Goal: Information Seeking & Learning: Compare options

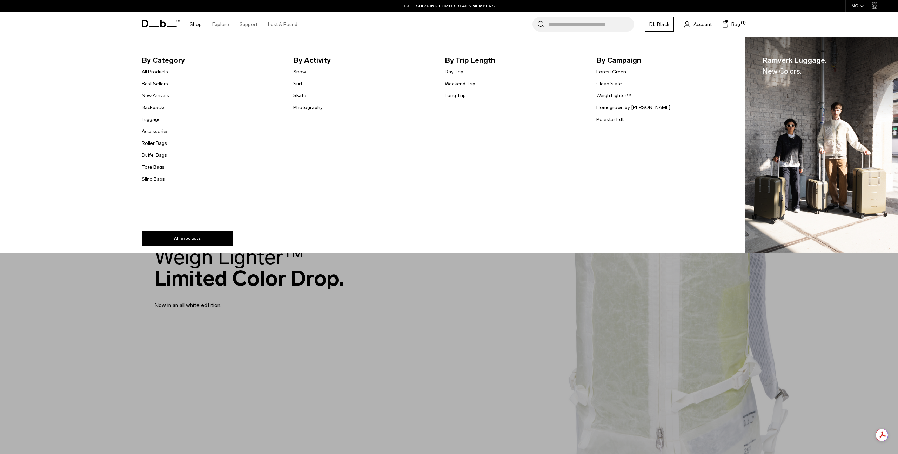
click at [152, 106] on link "Backpacks" at bounding box center [154, 107] width 24 height 7
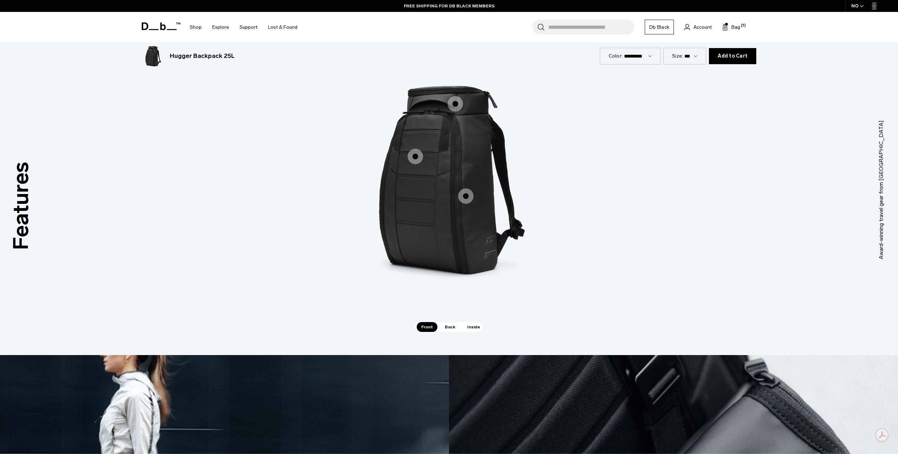
scroll to position [1074, 0]
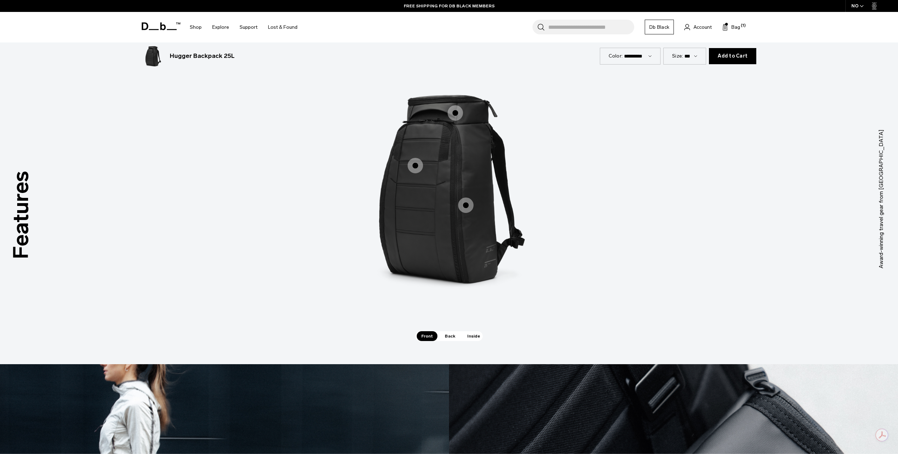
click at [454, 113] on span "1 / 3" at bounding box center [455, 112] width 15 height 15
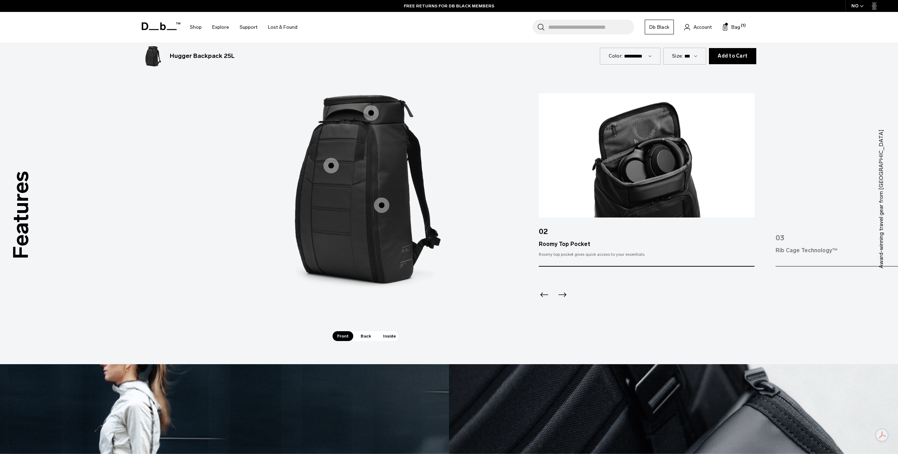
click at [337, 165] on span "1 / 3" at bounding box center [331, 165] width 15 height 15
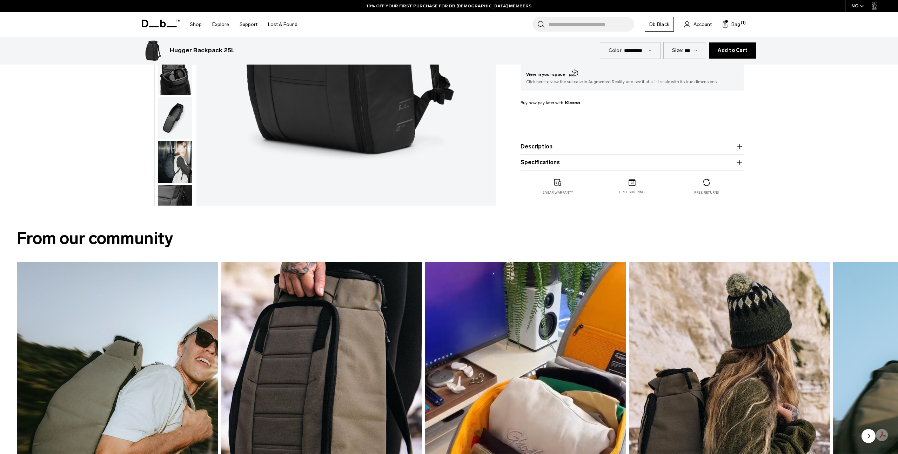
scroll to position [0, 0]
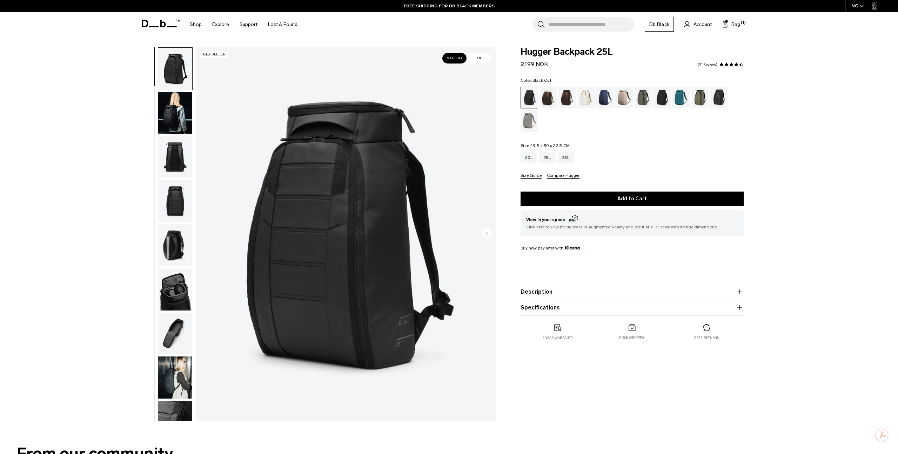
click at [173, 330] on img "button" at bounding box center [175, 334] width 34 height 42
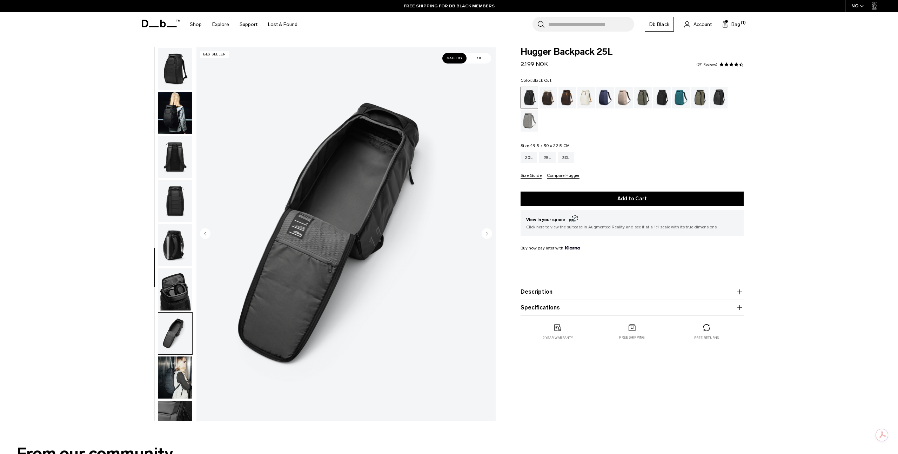
click at [172, 198] on img "button" at bounding box center [175, 201] width 34 height 42
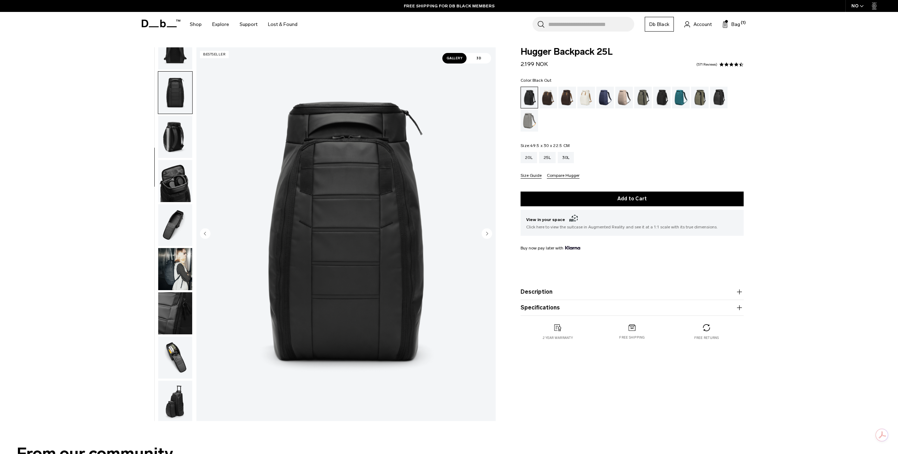
scroll to position [111, 0]
click at [172, 224] on img "button" at bounding box center [175, 223] width 34 height 42
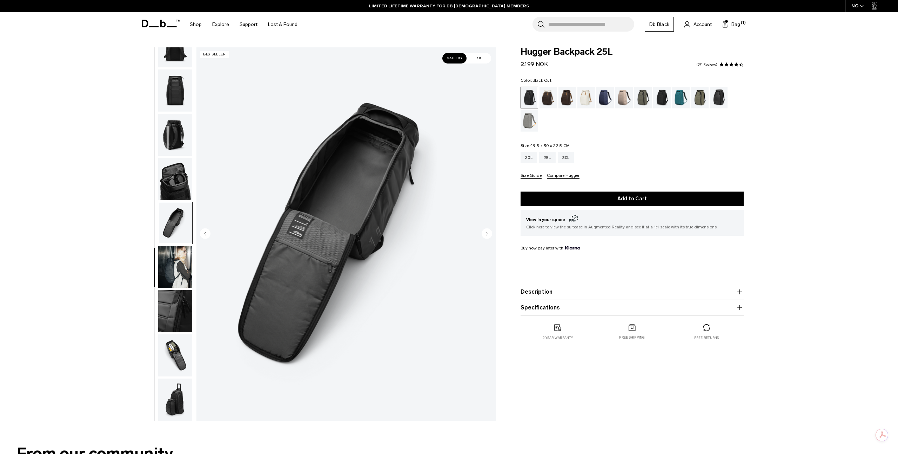
click at [182, 177] on img "button" at bounding box center [175, 179] width 34 height 42
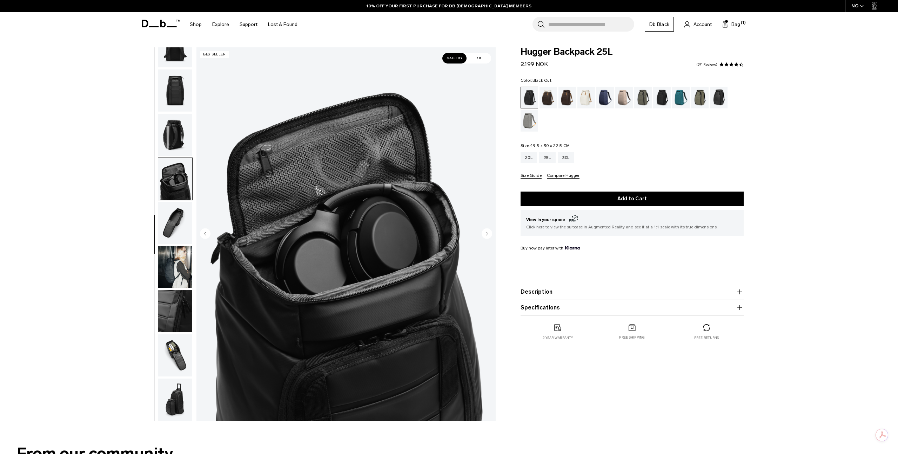
click at [179, 97] on img "button" at bounding box center [175, 90] width 34 height 42
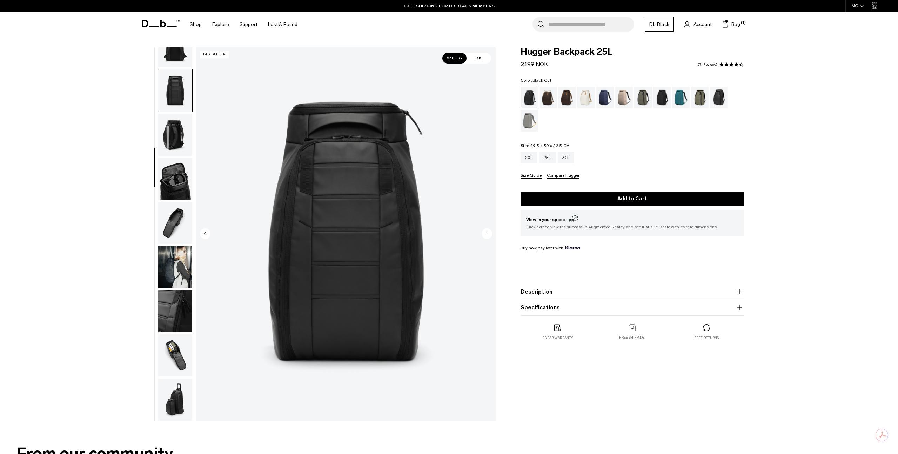
click at [174, 354] on img "button" at bounding box center [175, 355] width 34 height 42
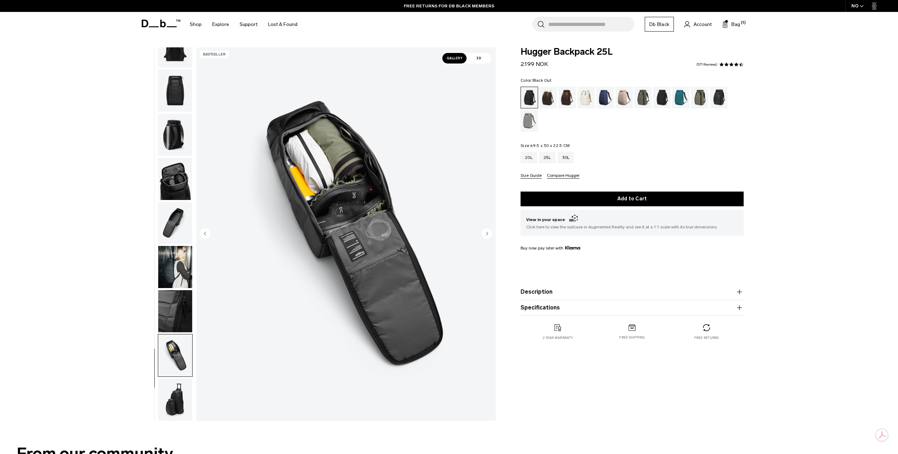
click at [172, 226] on img "button" at bounding box center [175, 223] width 34 height 42
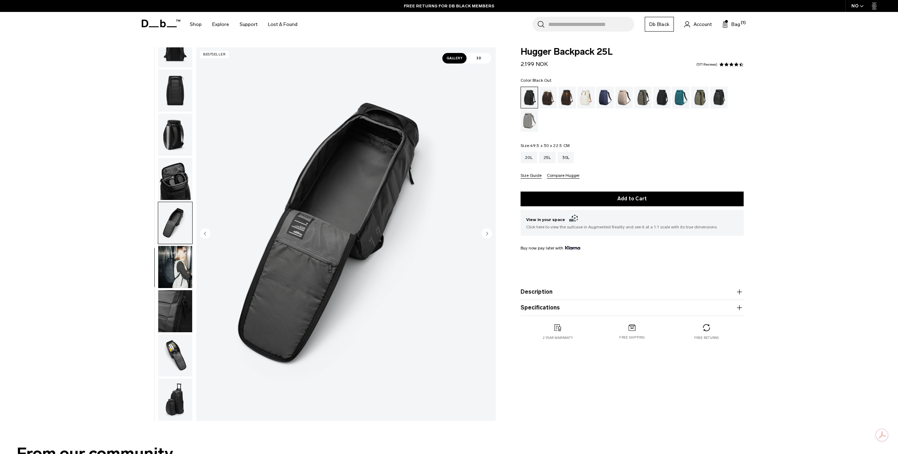
click at [178, 89] on img "button" at bounding box center [175, 90] width 34 height 42
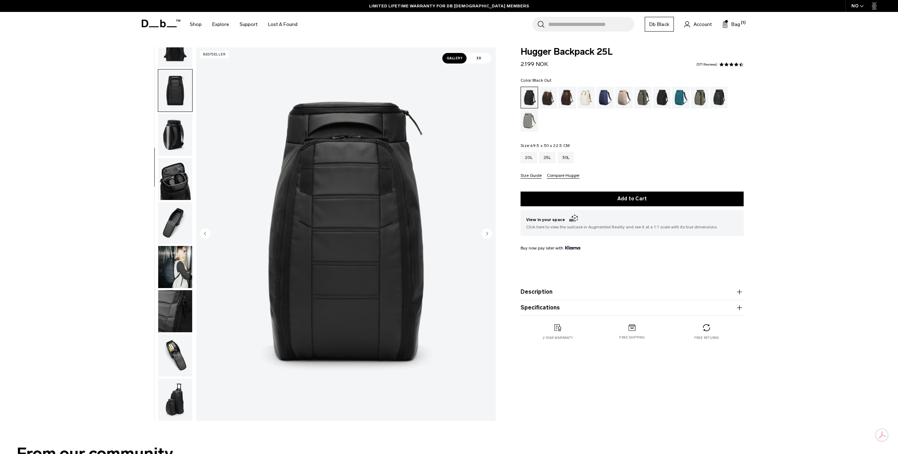
click at [371, 246] on img "4 / 11" at bounding box center [346, 234] width 299 height 374
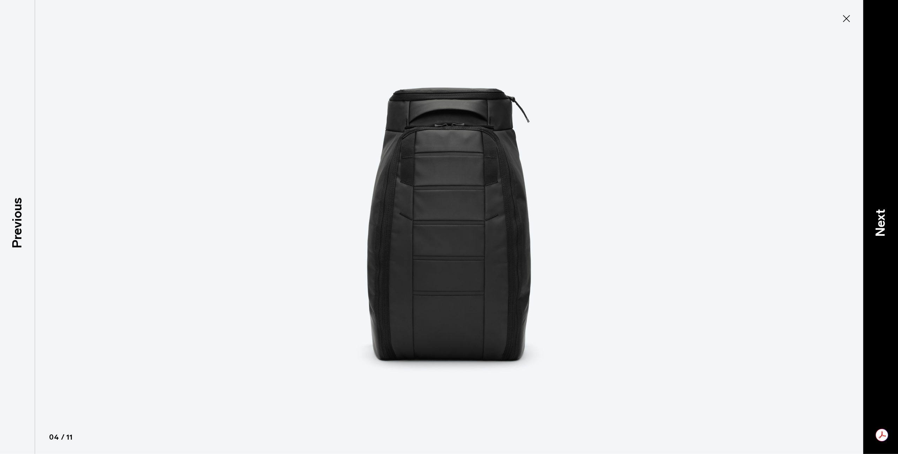
click at [884, 226] on p "Next" at bounding box center [880, 223] width 19 height 28
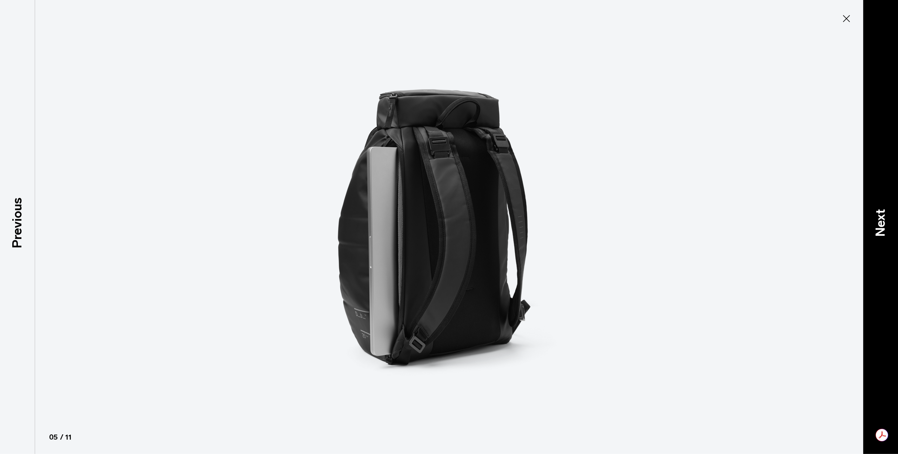
click at [884, 226] on p "Next" at bounding box center [880, 223] width 19 height 28
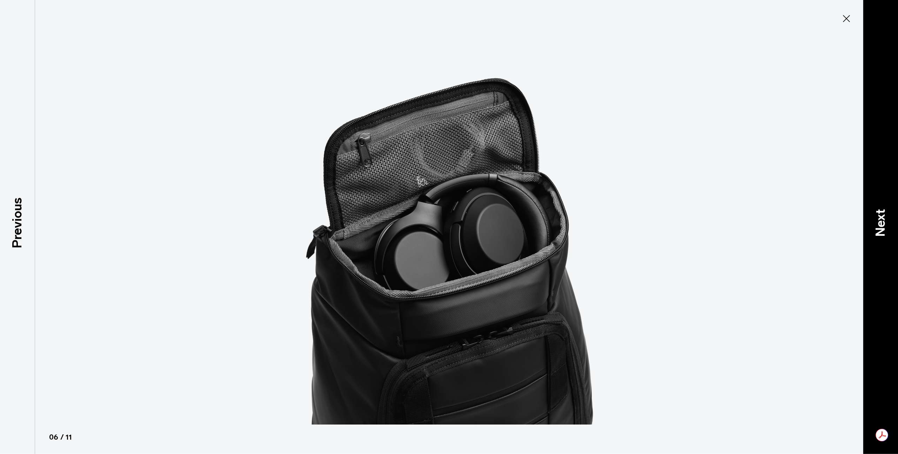
click at [884, 226] on p "Next" at bounding box center [880, 223] width 19 height 28
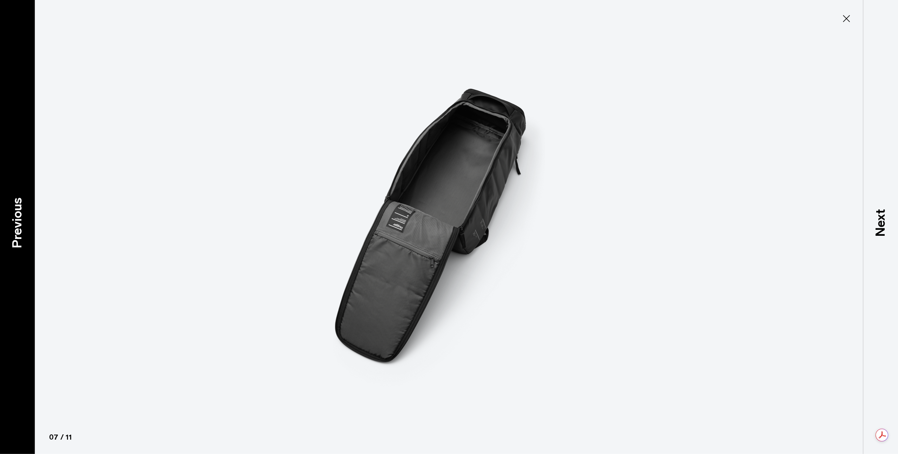
click at [19, 225] on p "Previous" at bounding box center [17, 222] width 19 height 51
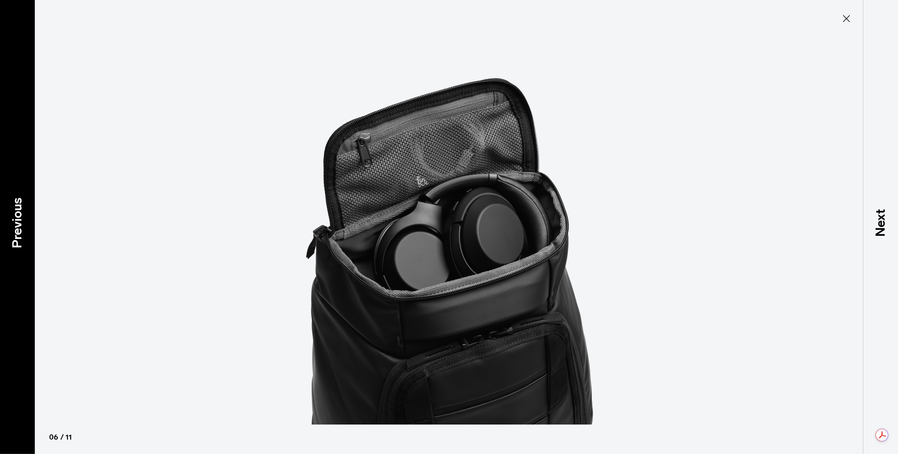
click at [19, 225] on p "Previous" at bounding box center [17, 222] width 19 height 51
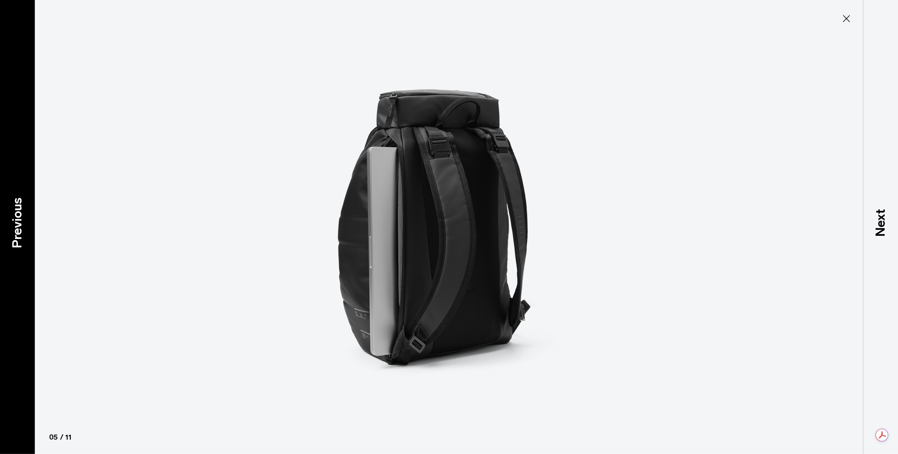
click at [19, 225] on p "Previous" at bounding box center [17, 222] width 19 height 51
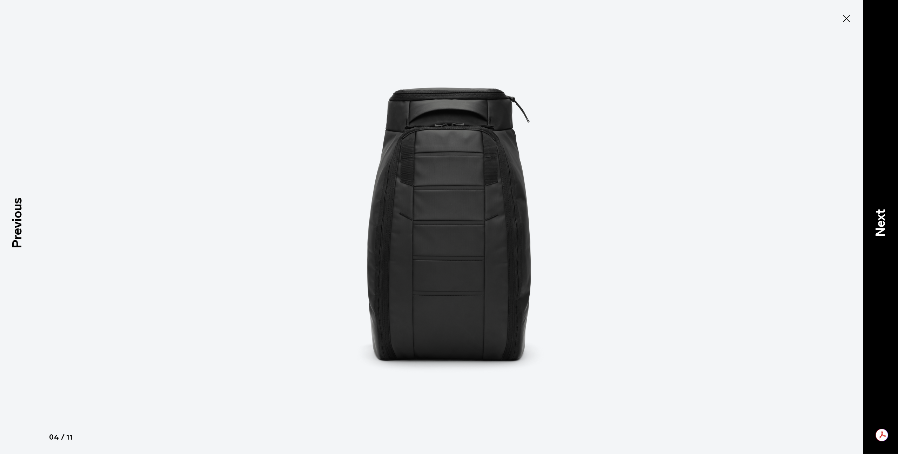
click at [880, 228] on p "Next" at bounding box center [880, 223] width 19 height 28
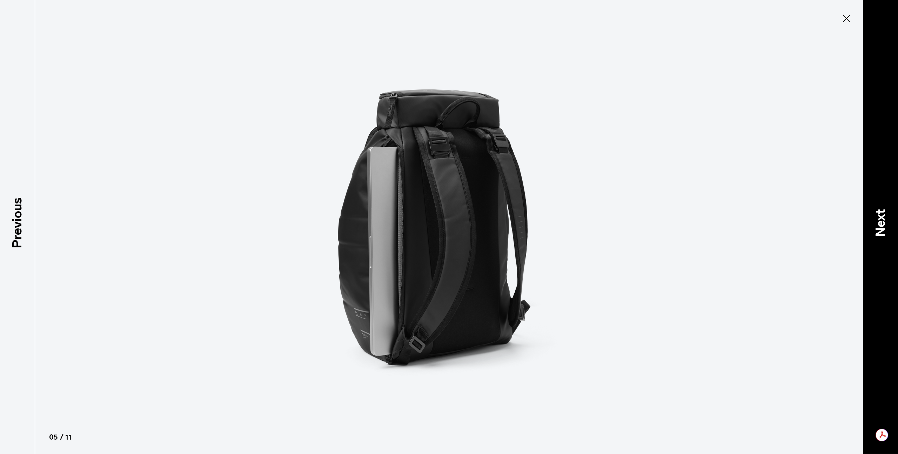
click at [880, 228] on p "Next" at bounding box center [880, 223] width 19 height 28
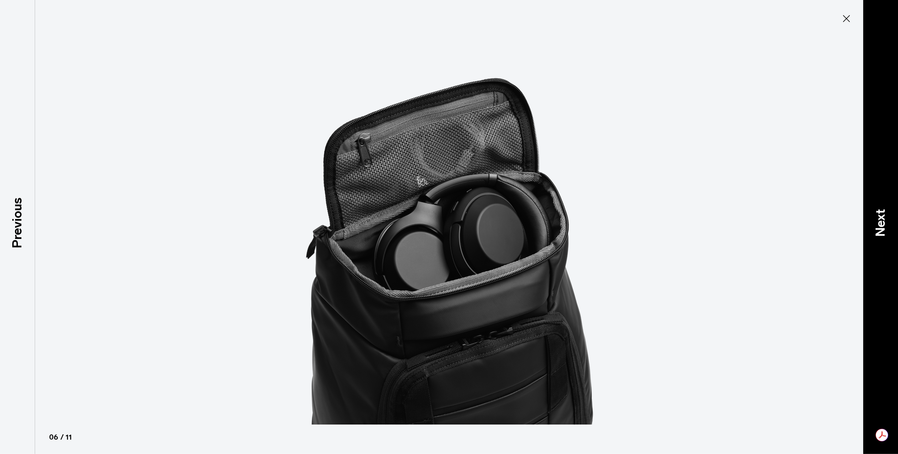
click at [880, 228] on p "Next" at bounding box center [880, 223] width 19 height 28
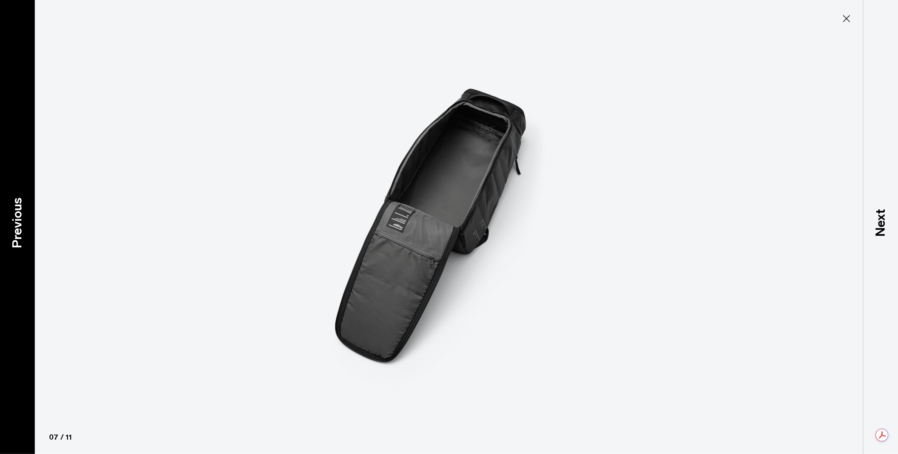
click at [22, 230] on p "Previous" at bounding box center [17, 222] width 19 height 51
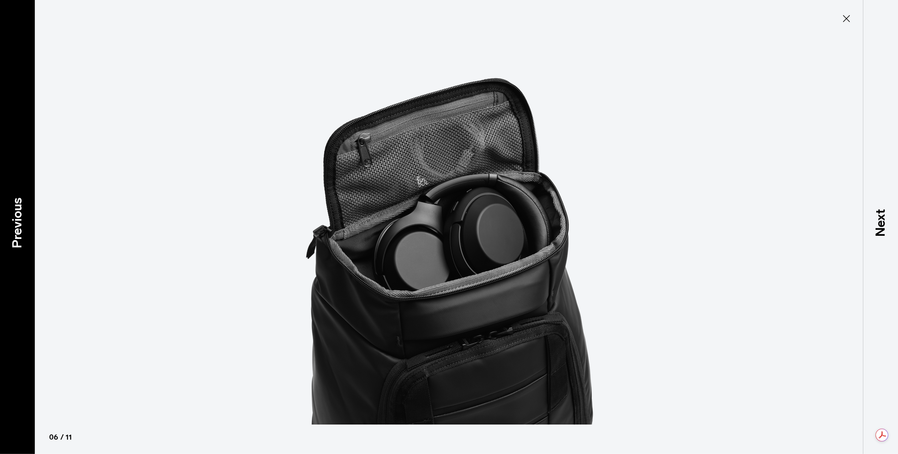
click at [22, 230] on p "Previous" at bounding box center [17, 222] width 19 height 51
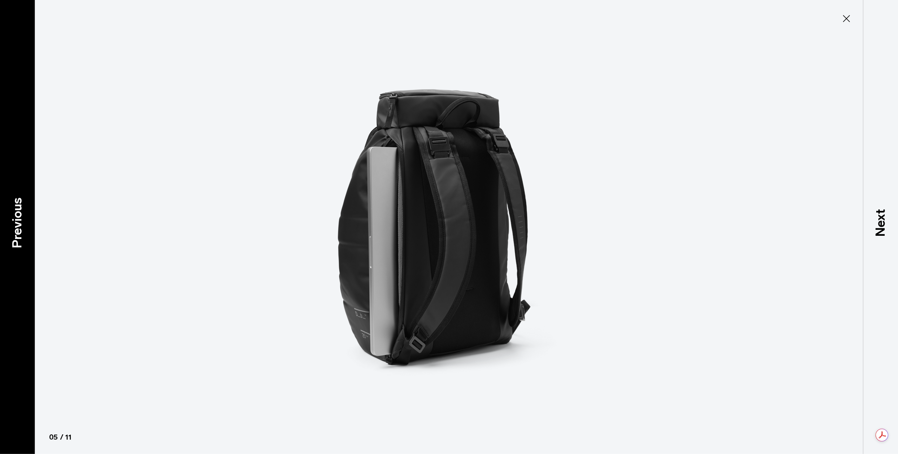
click at [22, 230] on p "Previous" at bounding box center [17, 222] width 19 height 51
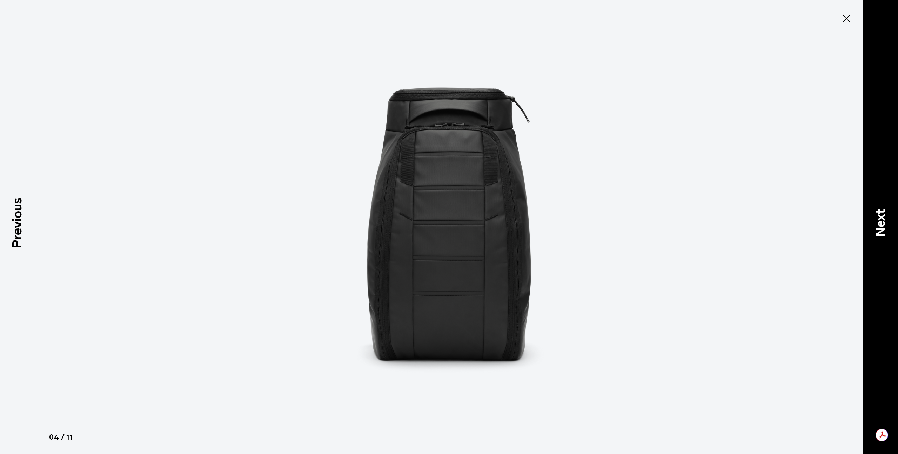
click at [883, 221] on p "Next" at bounding box center [880, 223] width 19 height 28
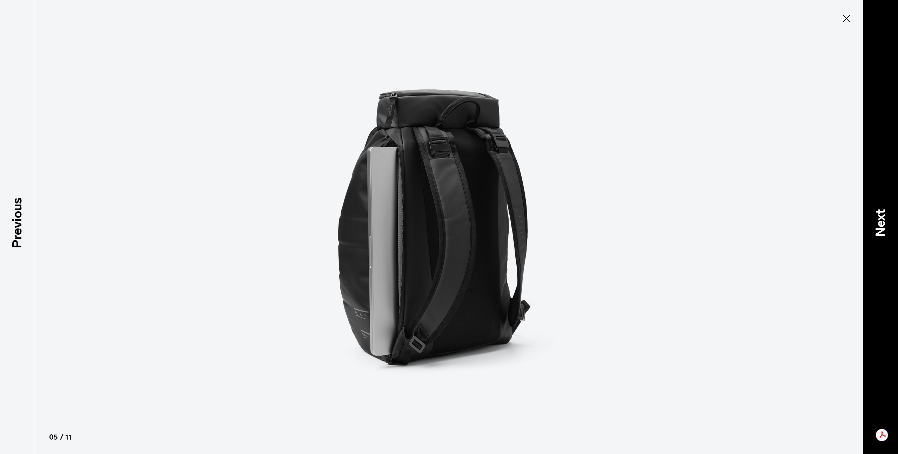
click at [884, 228] on p "Next" at bounding box center [880, 223] width 19 height 28
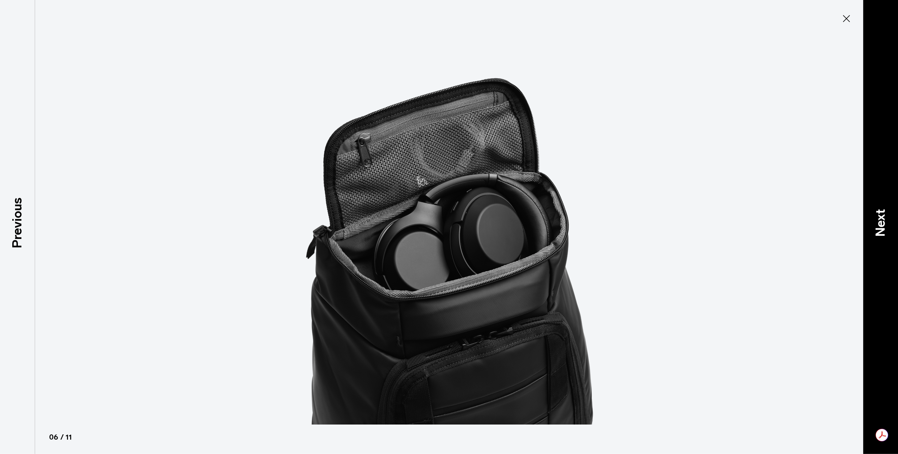
click at [884, 228] on p "Next" at bounding box center [880, 223] width 19 height 28
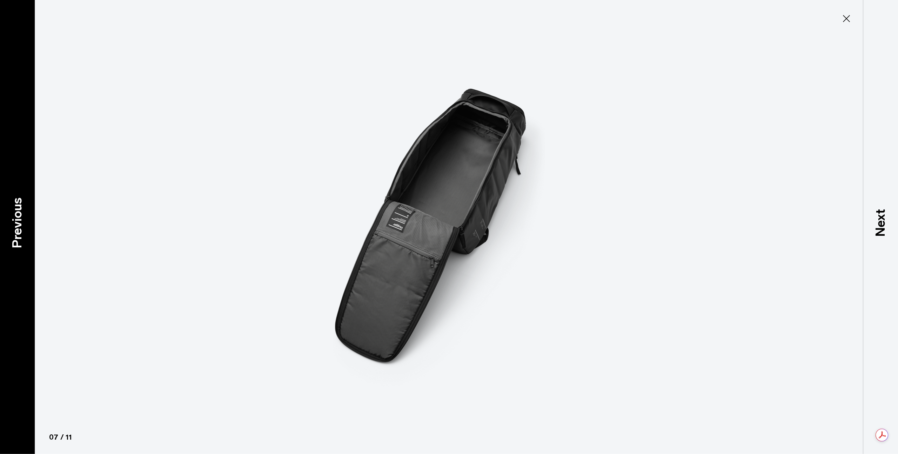
click at [19, 228] on p "Previous" at bounding box center [17, 222] width 19 height 51
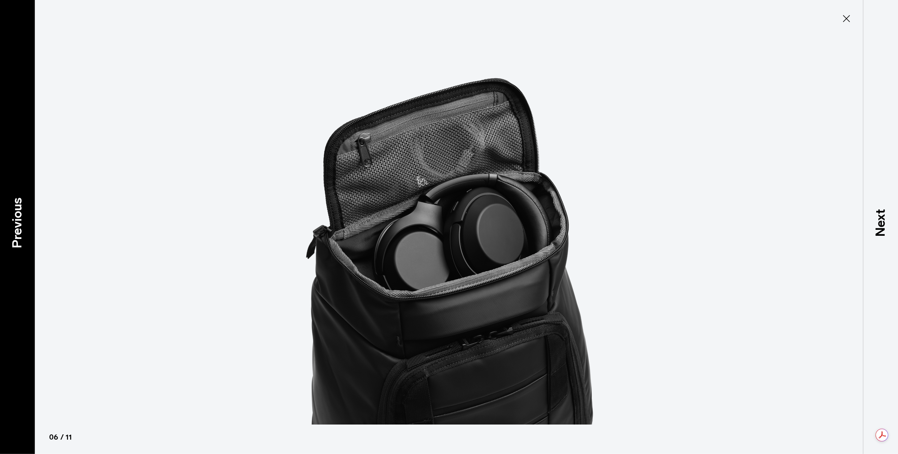
click at [19, 228] on p "Previous" at bounding box center [17, 222] width 19 height 51
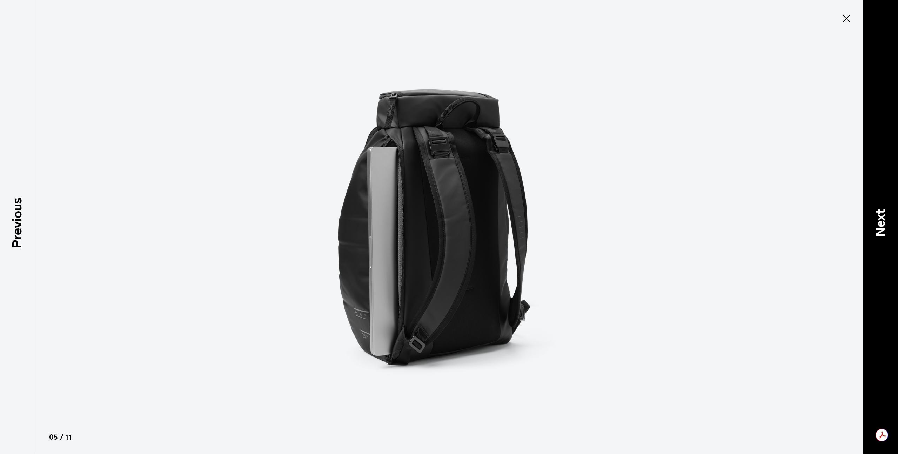
click at [880, 234] on p "Next" at bounding box center [880, 223] width 19 height 28
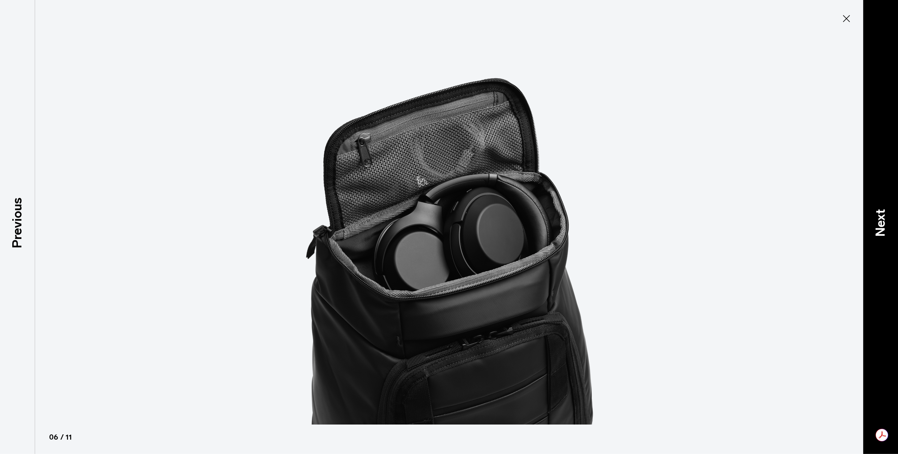
click at [883, 229] on p "Next" at bounding box center [880, 223] width 19 height 28
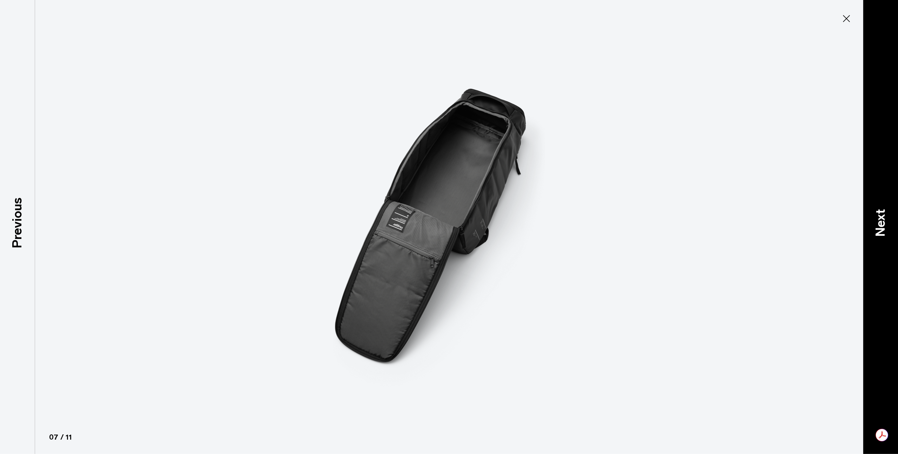
click at [883, 229] on p "Next" at bounding box center [880, 223] width 19 height 28
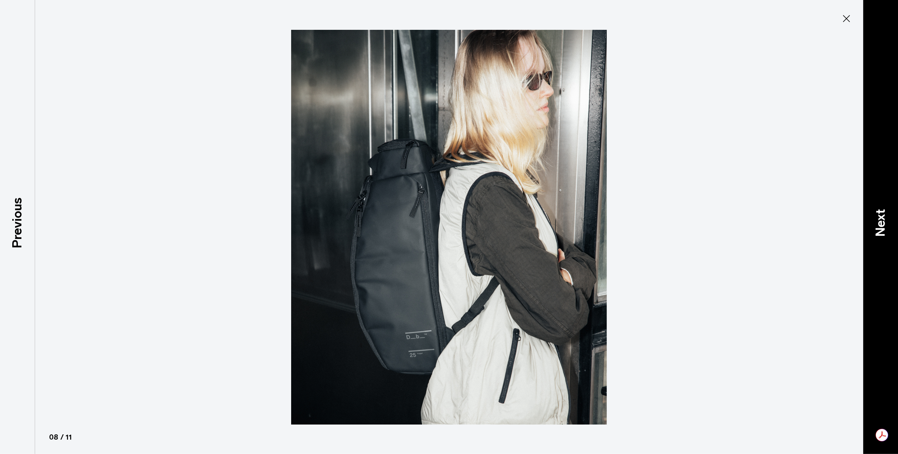
click at [883, 229] on p "Next" at bounding box center [880, 223] width 19 height 28
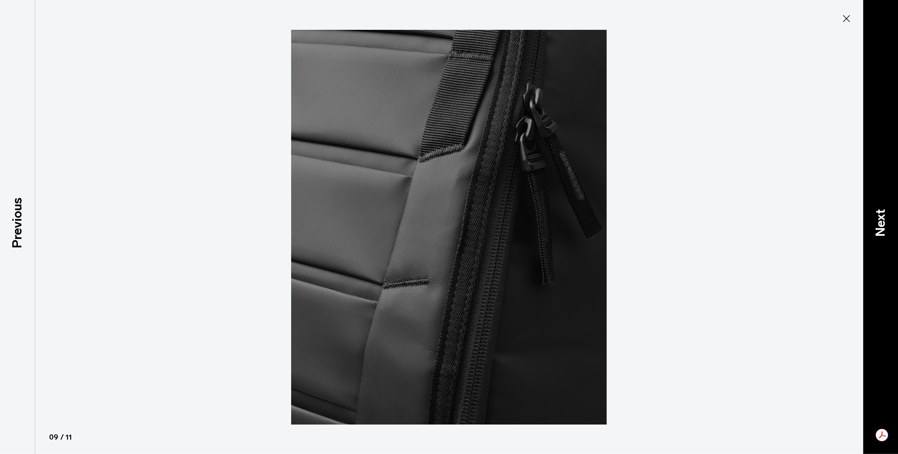
click at [875, 229] on p "Next" at bounding box center [880, 223] width 19 height 28
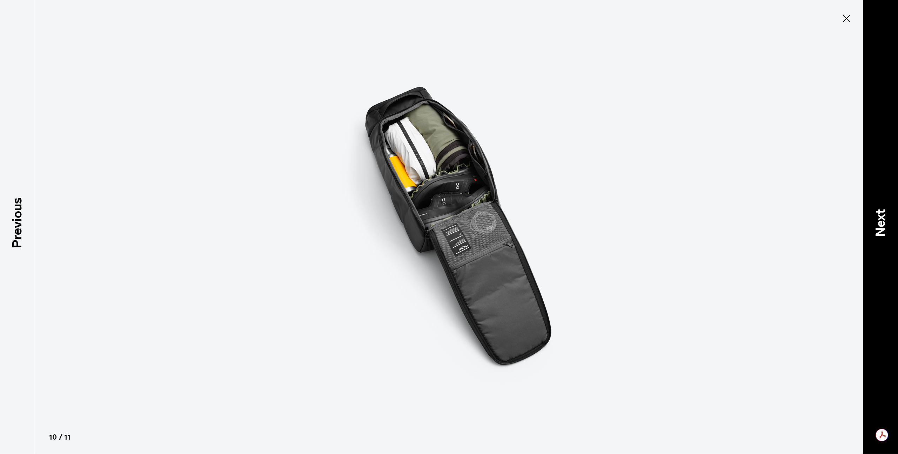
click at [875, 229] on p "Next" at bounding box center [880, 223] width 19 height 28
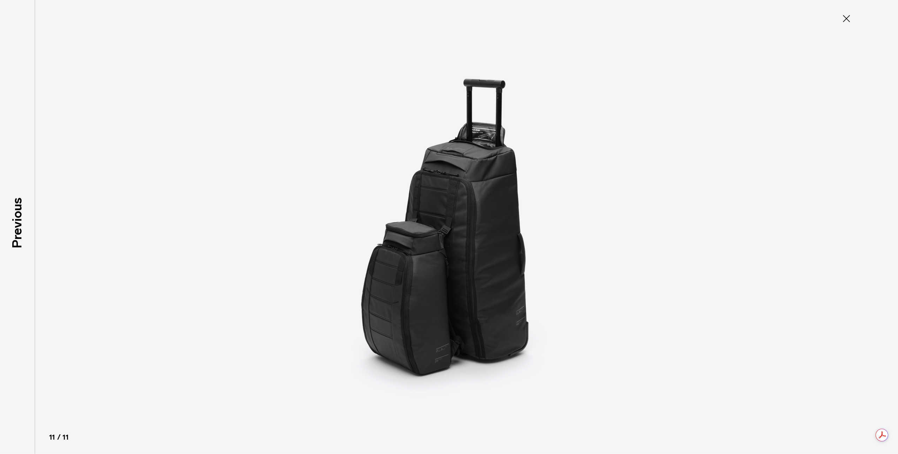
click at [848, 19] on icon at bounding box center [846, 18] width 11 height 11
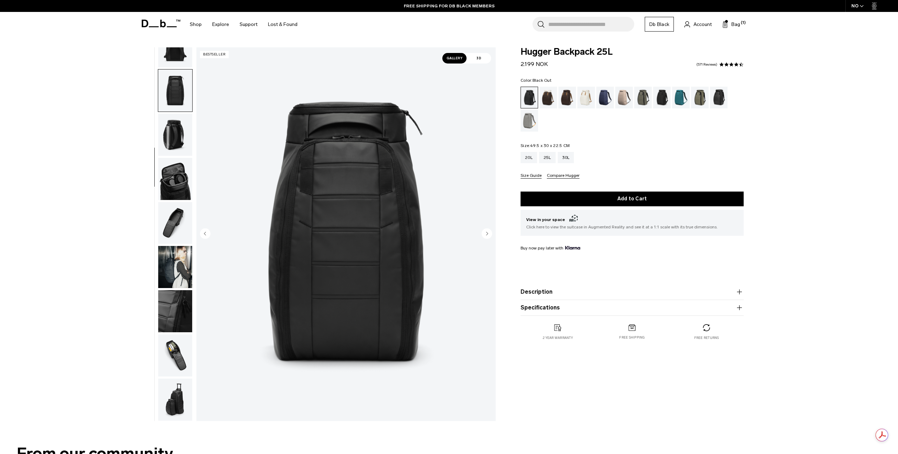
click at [173, 309] on img "button" at bounding box center [175, 311] width 34 height 42
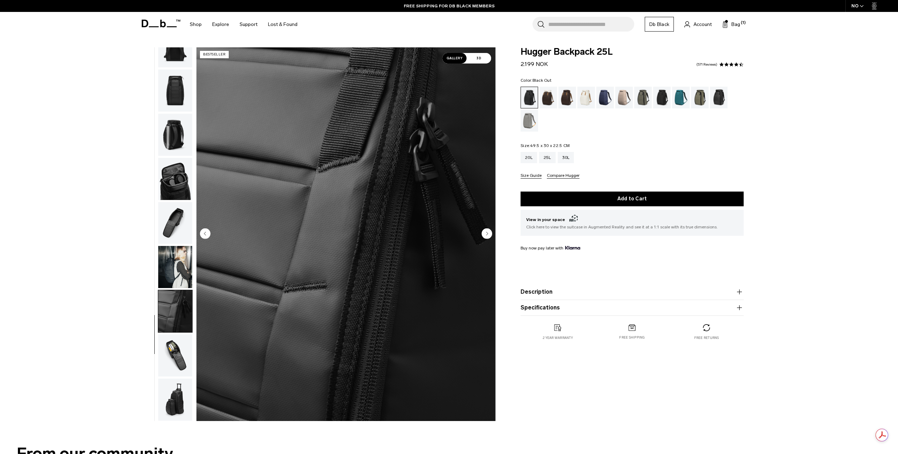
click at [479, 59] on span "3D" at bounding box center [479, 58] width 25 height 11
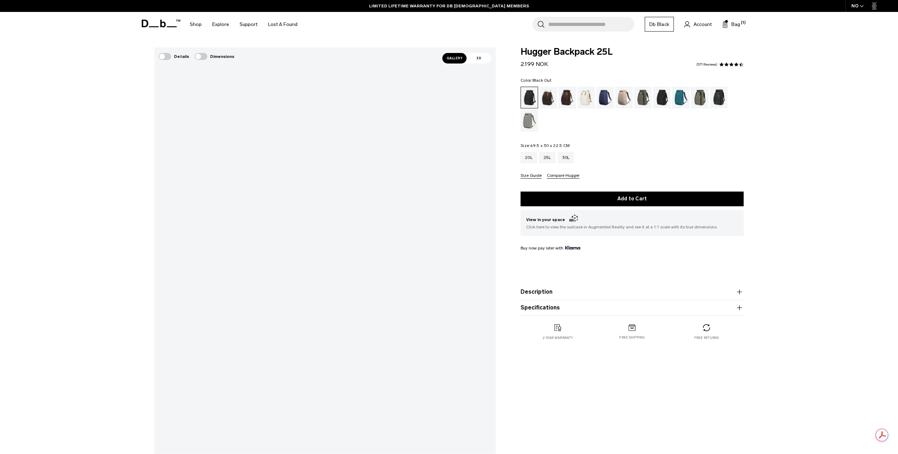
click at [127, 292] on div "**********" at bounding box center [449, 276] width 898 height 458
click at [450, 58] on span "Gallery" at bounding box center [455, 58] width 25 height 11
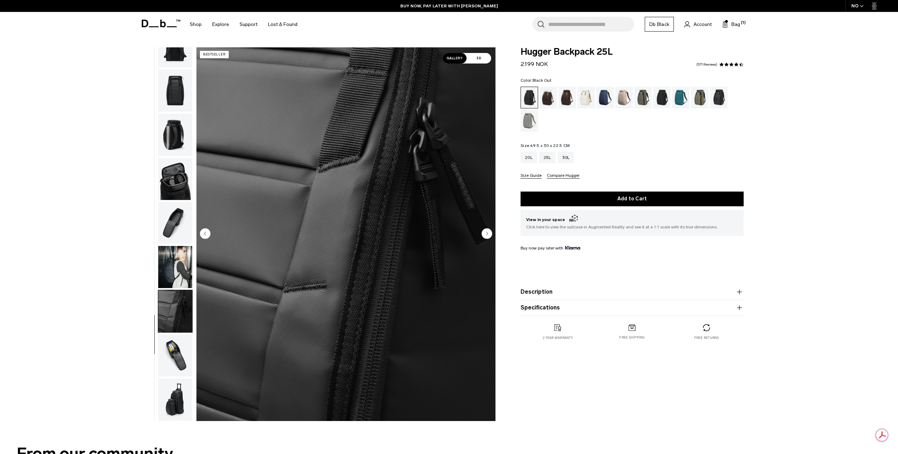
click at [411, 190] on img "9 / 11" at bounding box center [346, 234] width 299 height 374
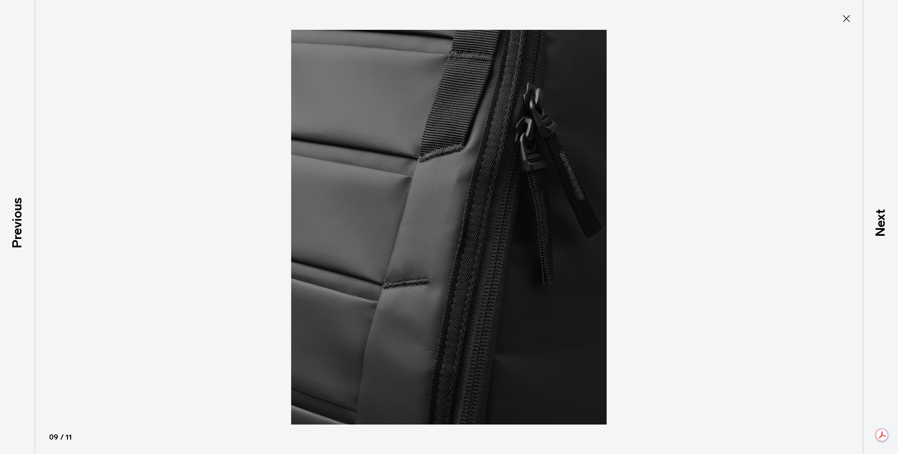
type button "Close"
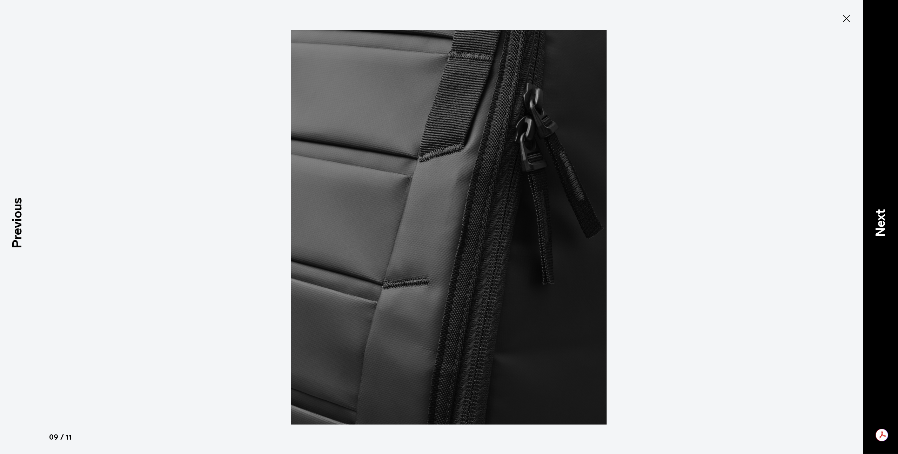
click at [883, 223] on p "Next" at bounding box center [880, 223] width 19 height 28
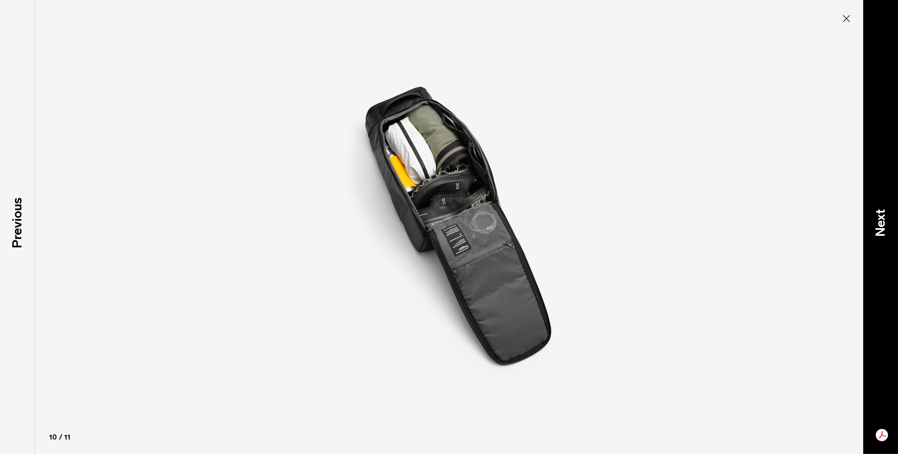
click at [883, 223] on p "Next" at bounding box center [880, 223] width 19 height 28
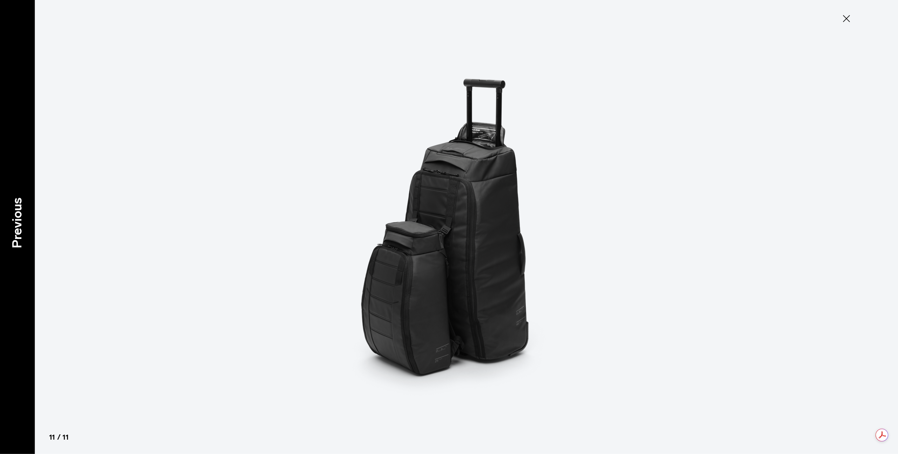
click at [21, 222] on p "Previous" at bounding box center [17, 222] width 19 height 51
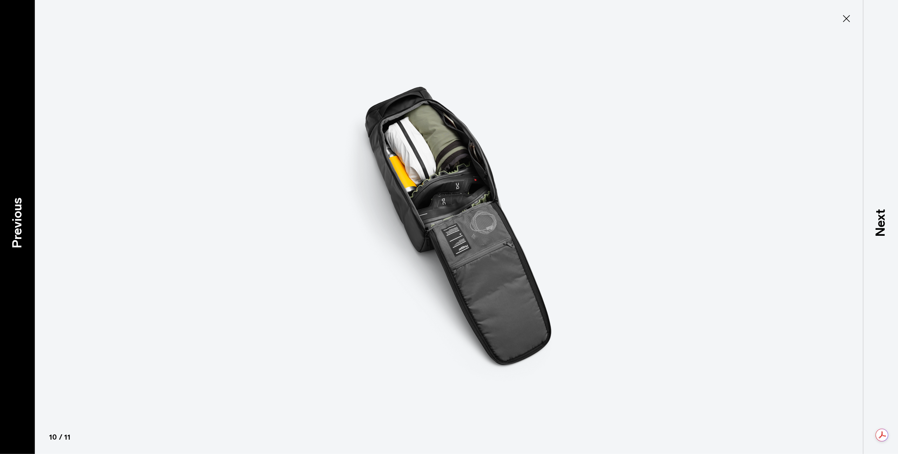
click at [21, 222] on p "Previous" at bounding box center [17, 222] width 19 height 51
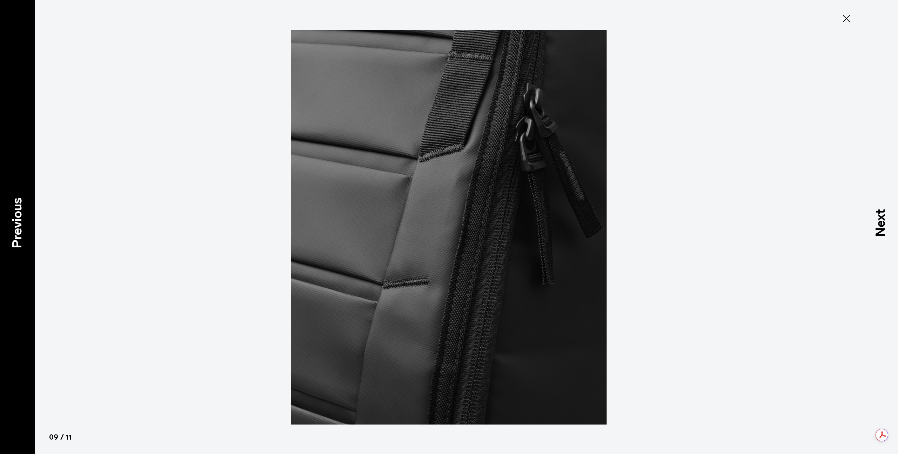
click at [21, 222] on p "Previous" at bounding box center [17, 222] width 19 height 51
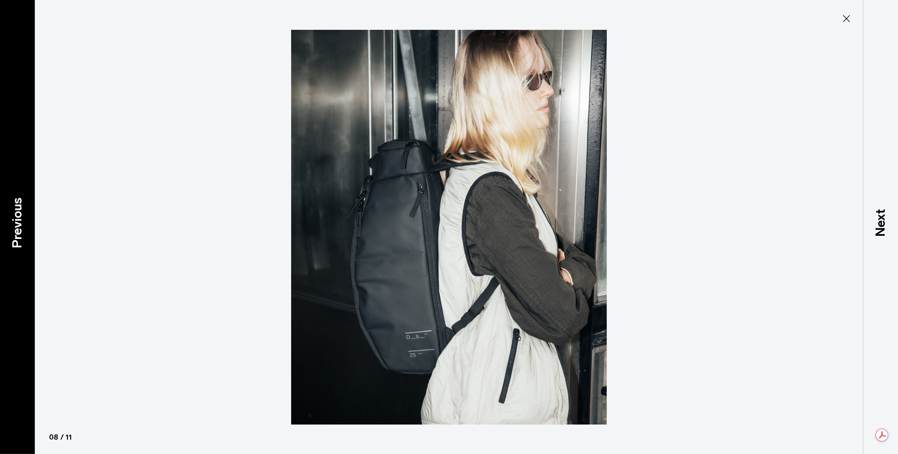
click at [21, 222] on p "Previous" at bounding box center [17, 222] width 19 height 51
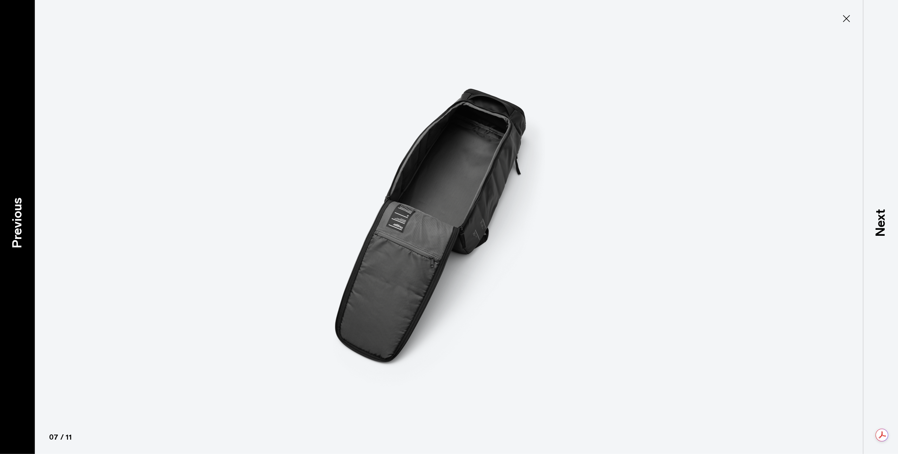
click at [21, 222] on p "Previous" at bounding box center [17, 222] width 19 height 51
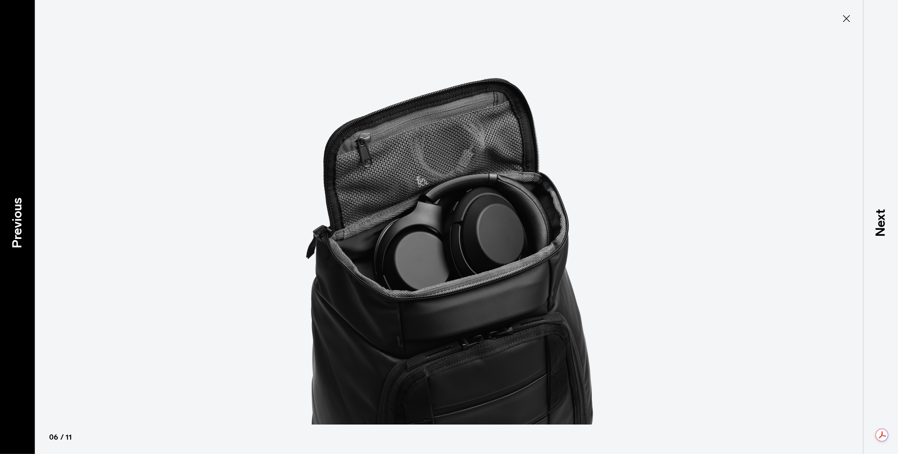
click at [21, 222] on p "Previous" at bounding box center [17, 222] width 19 height 51
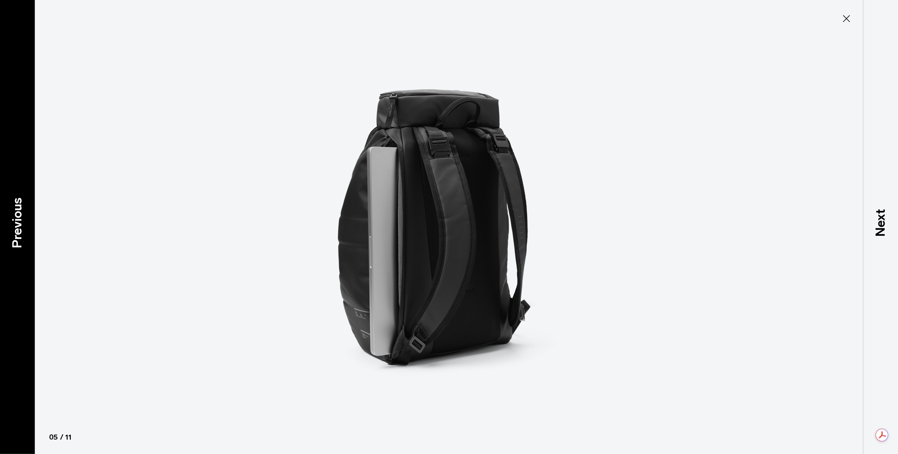
click at [21, 222] on p "Previous" at bounding box center [17, 222] width 19 height 51
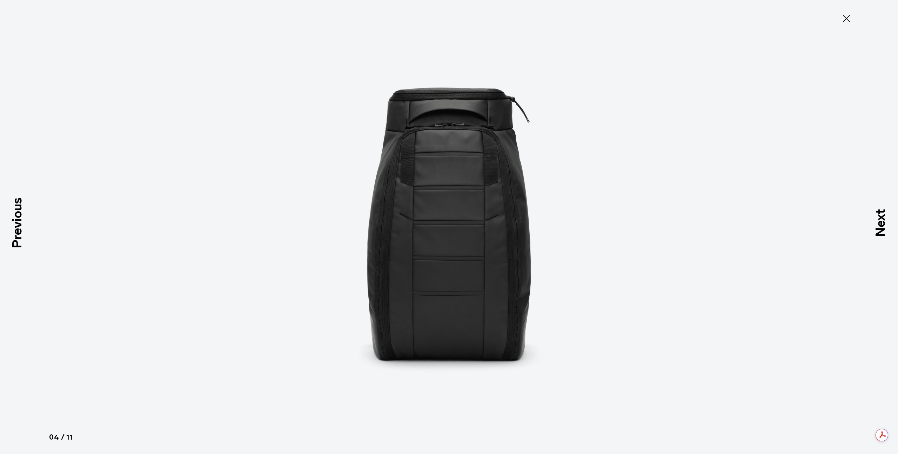
click at [847, 21] on icon at bounding box center [846, 18] width 11 height 11
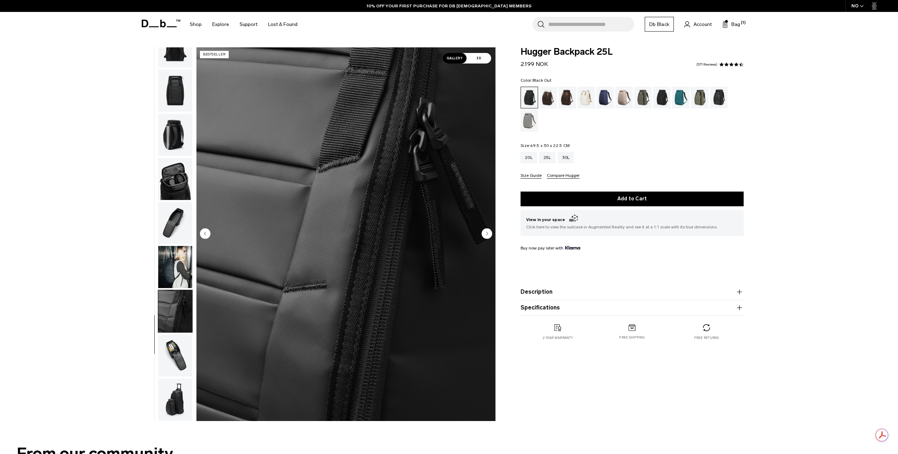
click at [586, 25] on input "Search for Bags, Luggage..." at bounding box center [591, 24] width 86 height 15
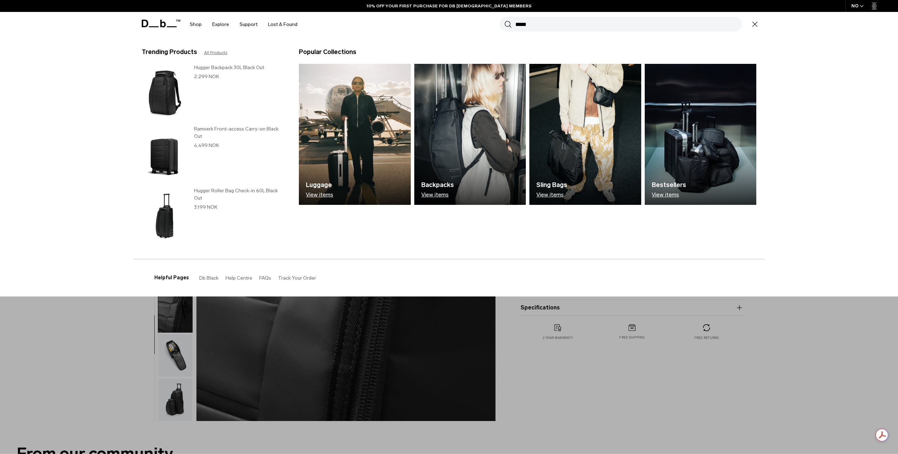
type input "*****"
click at [505, 20] on button "Search" at bounding box center [508, 24] width 7 height 8
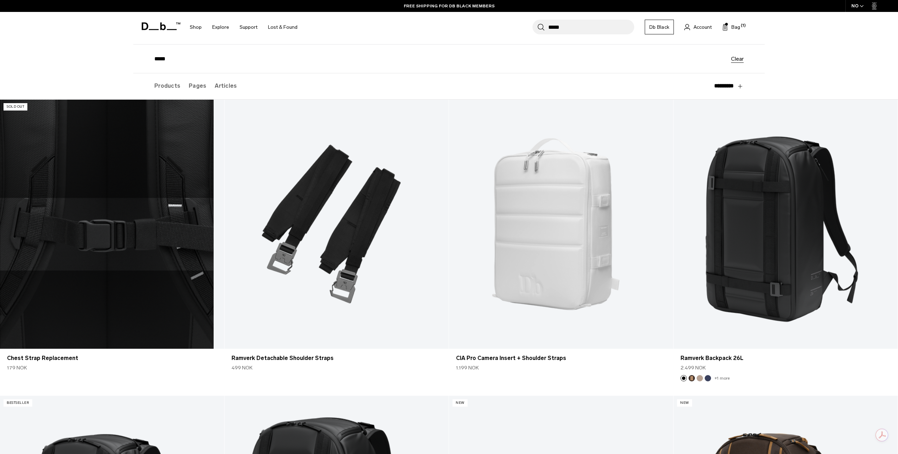
scroll to position [49, 0]
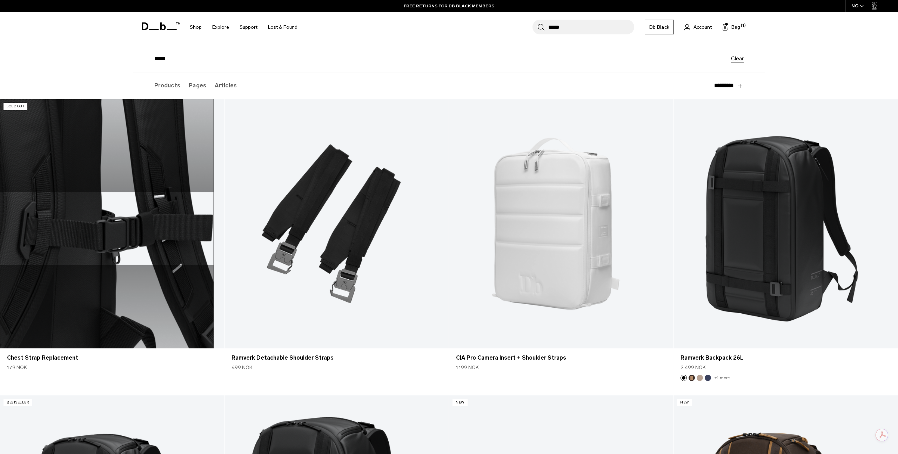
click at [109, 246] on link "Chest Strap Replacement" at bounding box center [112, 223] width 224 height 249
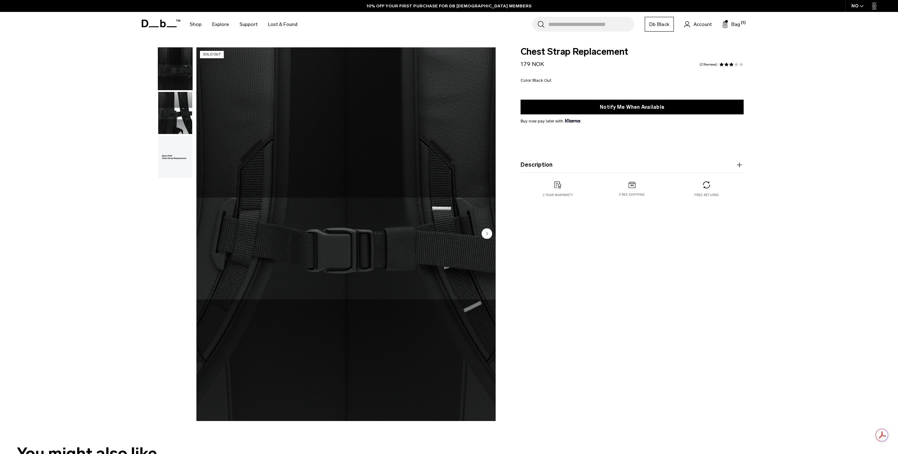
click at [175, 67] on img "button" at bounding box center [175, 69] width 34 height 42
click at [171, 109] on img "button" at bounding box center [175, 113] width 34 height 42
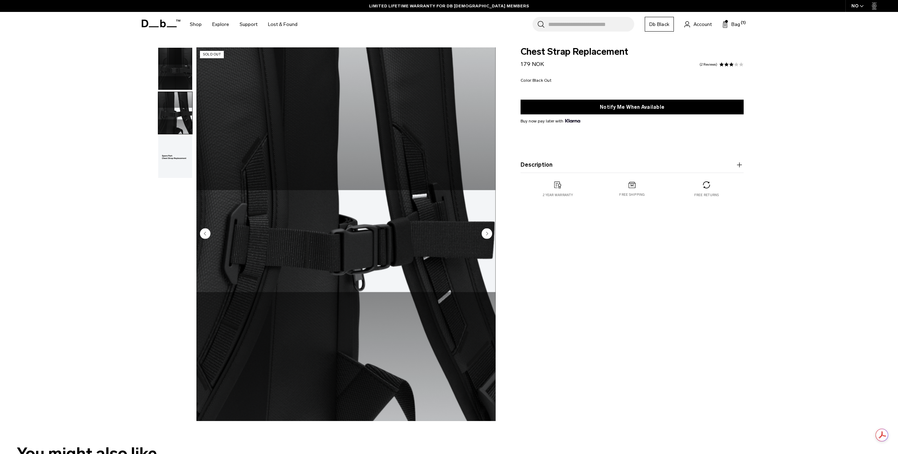
click at [176, 68] on img "button" at bounding box center [175, 69] width 34 height 42
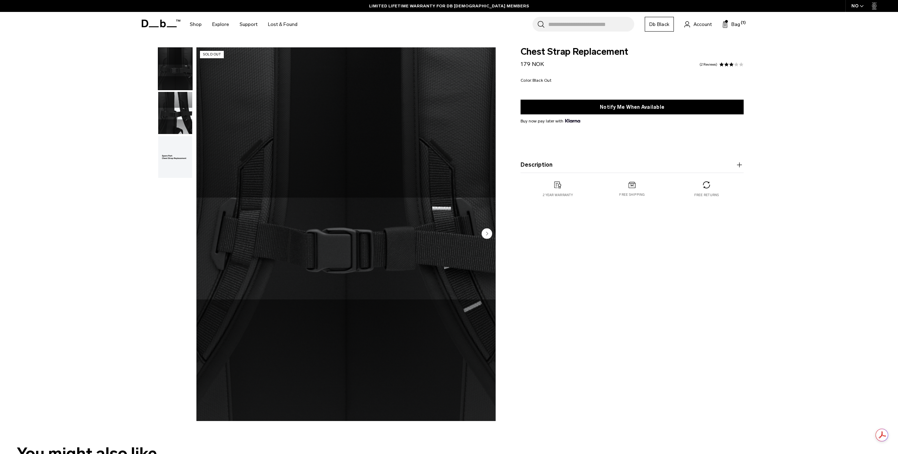
click at [177, 109] on img "button" at bounding box center [175, 113] width 34 height 42
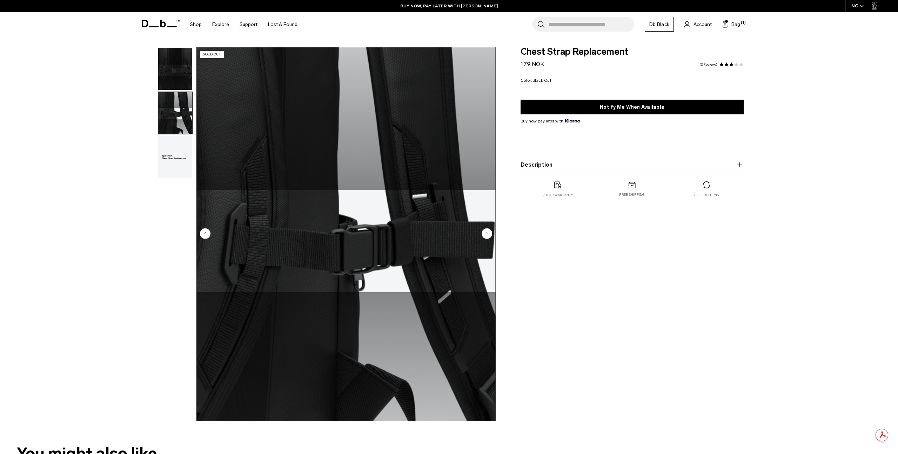
click at [357, 247] on img "2 / 3" at bounding box center [346, 234] width 299 height 374
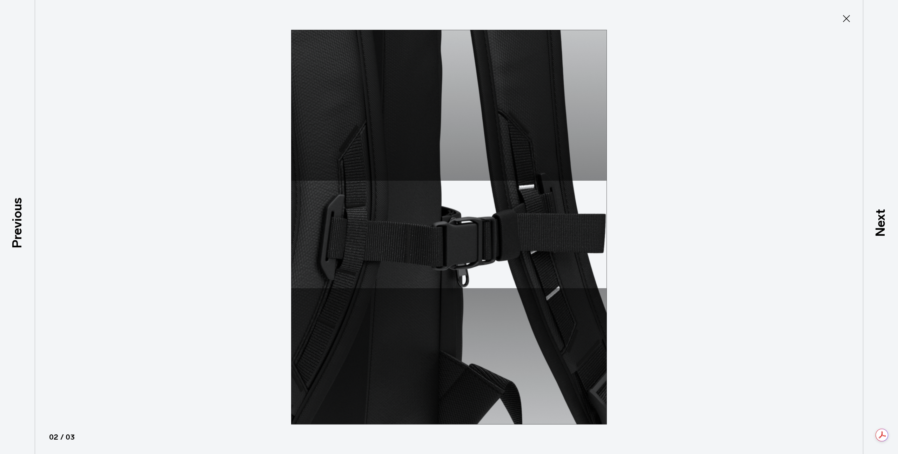
type button "Close"
click at [845, 20] on icon at bounding box center [846, 18] width 7 height 7
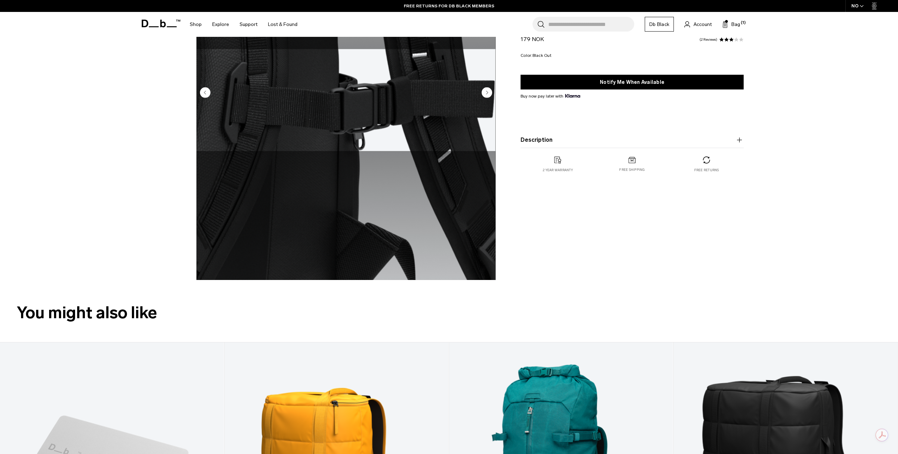
scroll to position [211, 0]
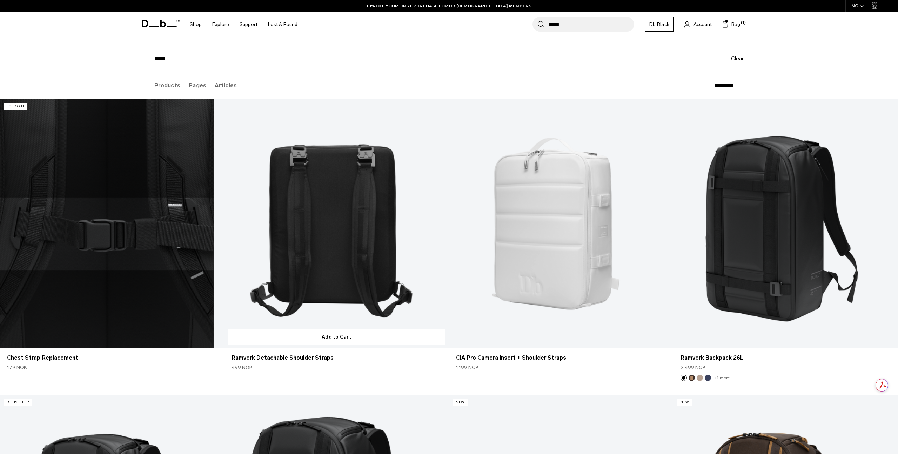
click at [398, 250] on link "Ramverk Detachable Shoulder Straps" at bounding box center [337, 223] width 224 height 249
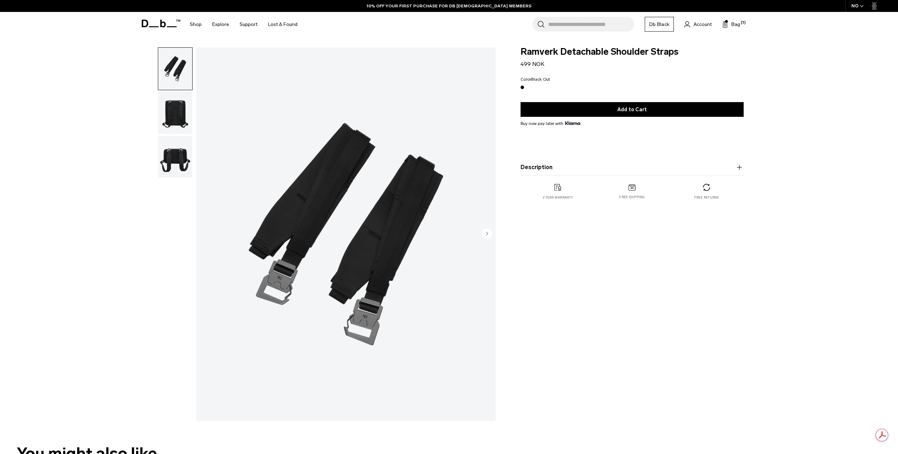
click at [175, 151] on img "button" at bounding box center [175, 157] width 34 height 42
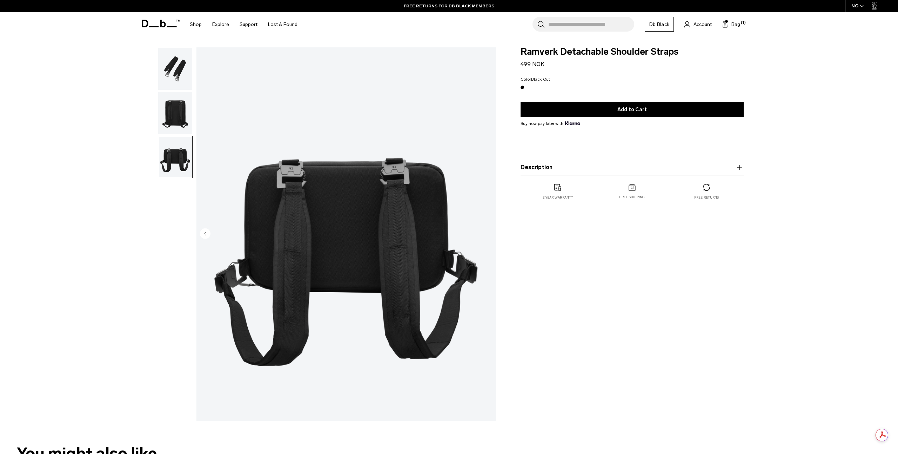
click at [171, 107] on img "button" at bounding box center [175, 113] width 34 height 42
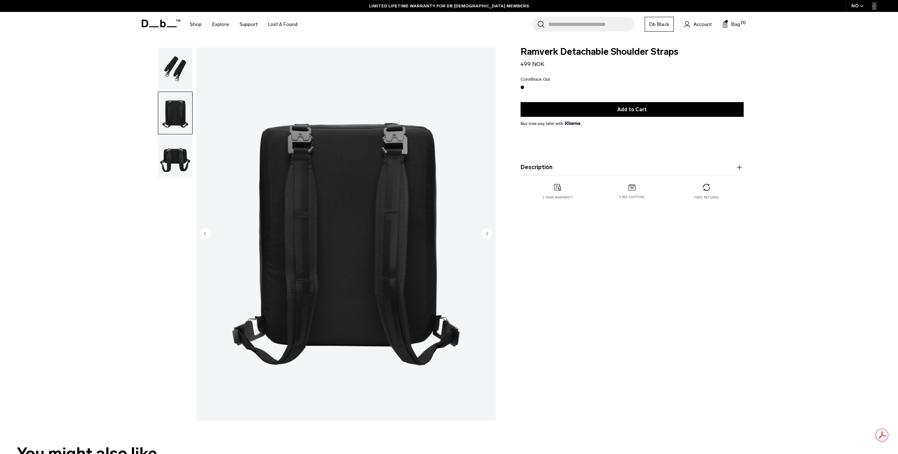
click at [350, 243] on img "2 / 3" at bounding box center [346, 234] width 299 height 374
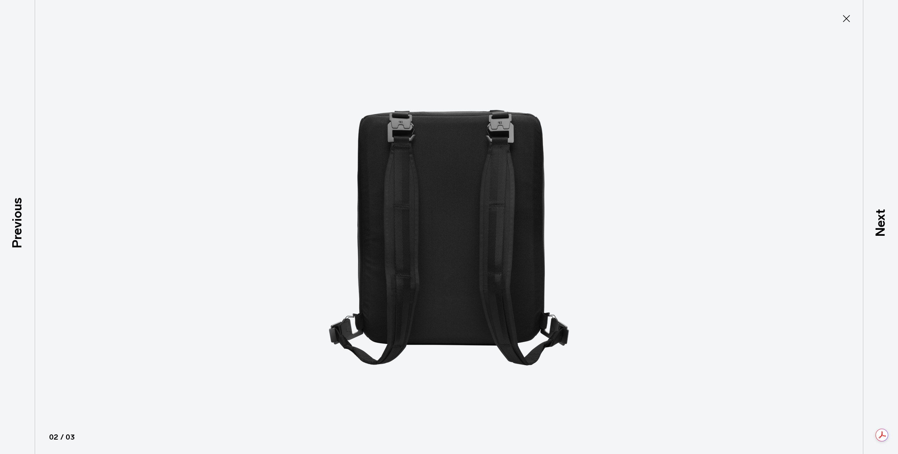
click at [845, 20] on icon at bounding box center [846, 18] width 7 height 7
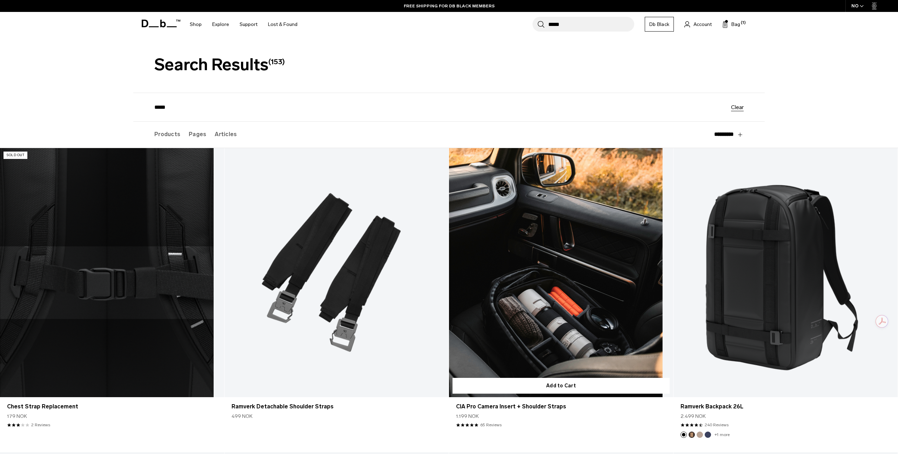
click at [579, 286] on link "CIA Pro Camera Insert + Shoulder Straps" at bounding box center [561, 272] width 224 height 249
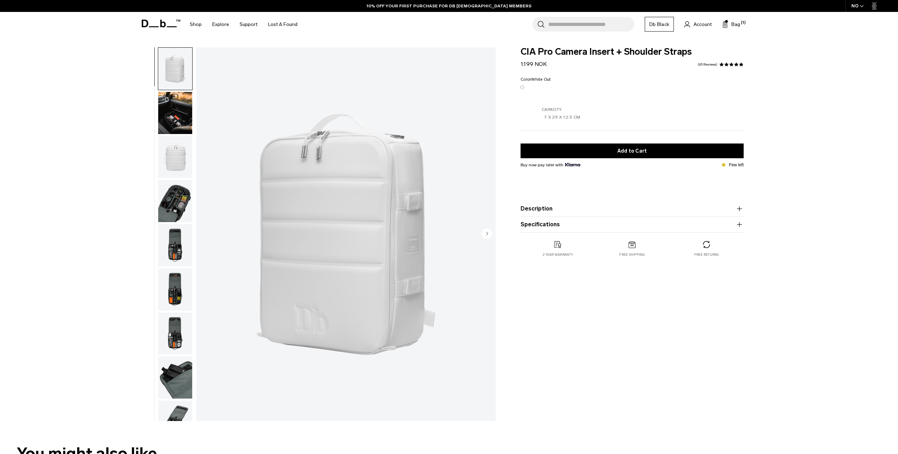
click at [176, 375] on img "button" at bounding box center [175, 378] width 34 height 42
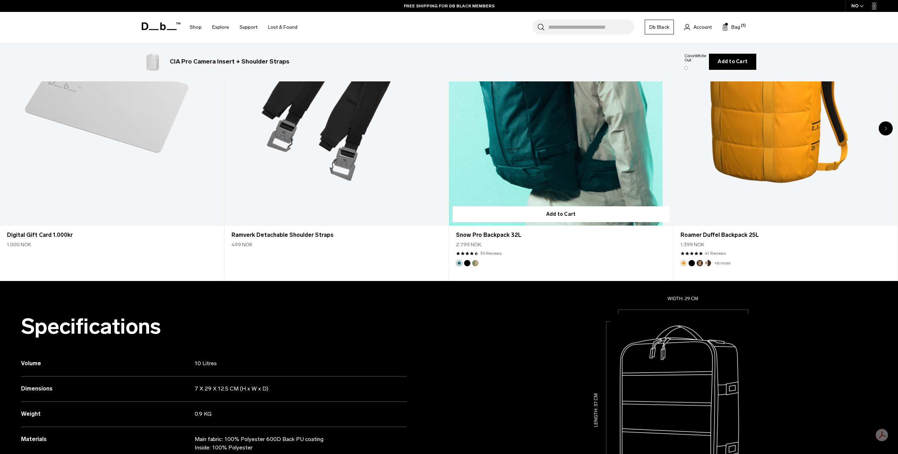
scroll to position [514, 0]
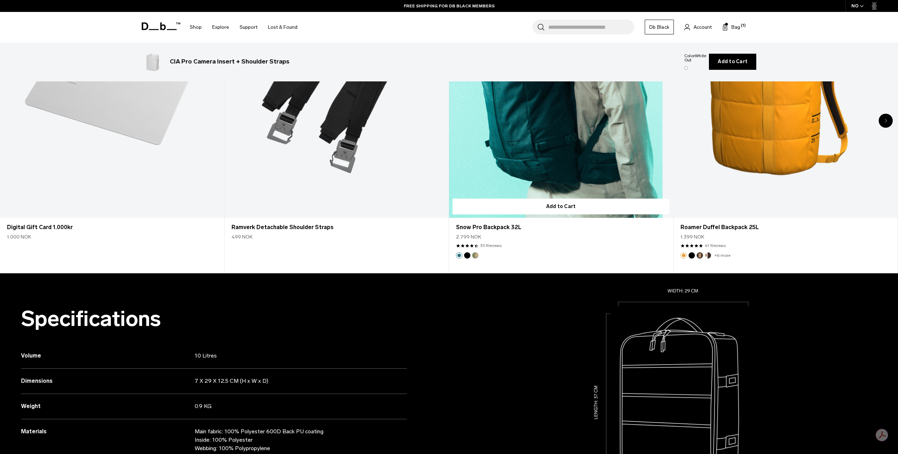
click at [558, 152] on link "Snow Pro Backpack 32L" at bounding box center [561, 93] width 224 height 249
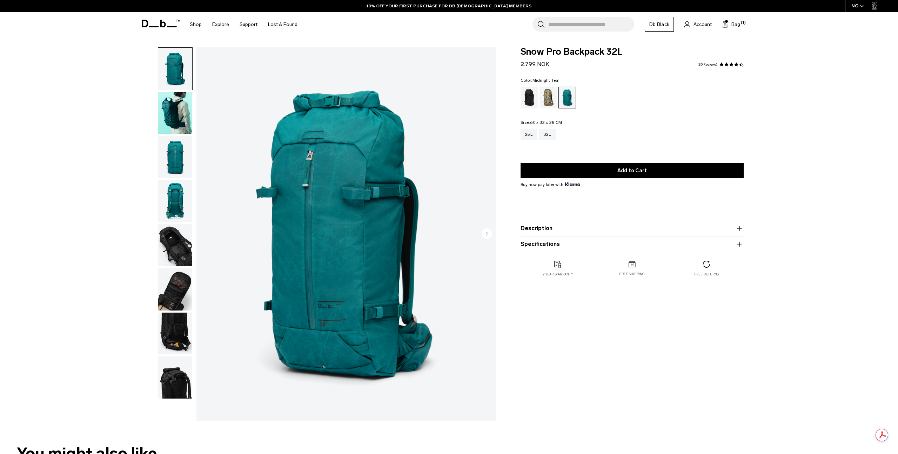
click at [179, 239] on img "button" at bounding box center [175, 245] width 34 height 42
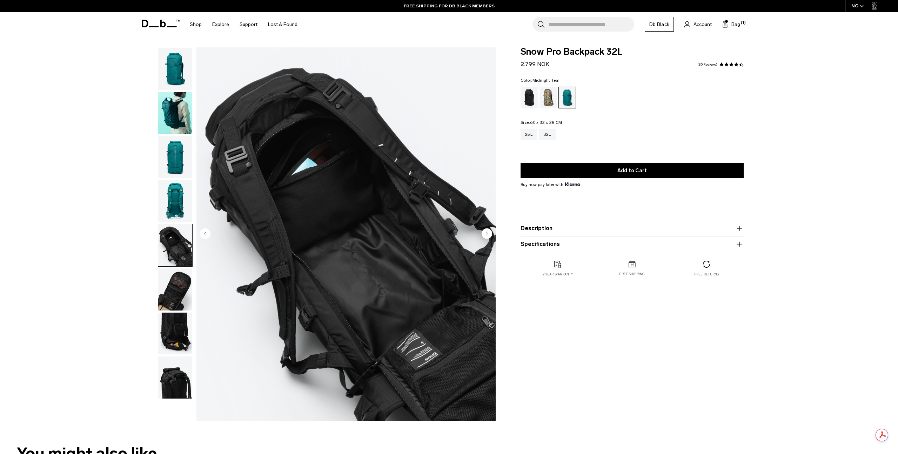
click at [178, 335] on img "button" at bounding box center [175, 334] width 34 height 42
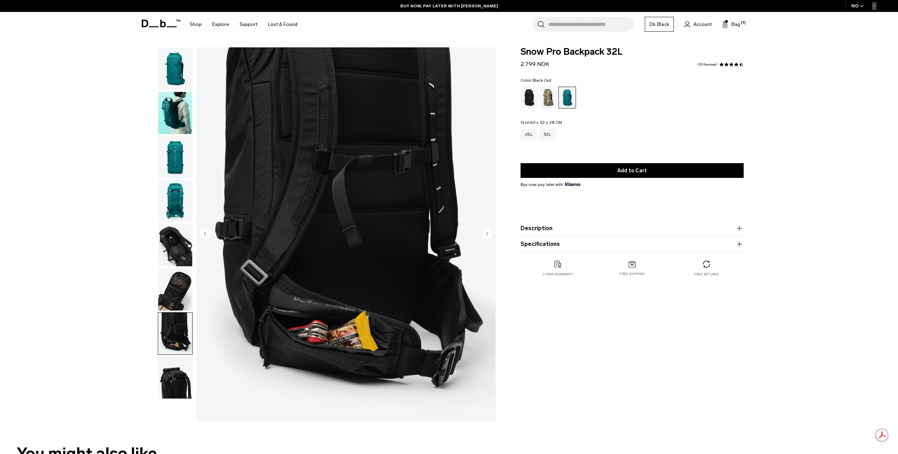
click at [528, 104] on div "Black Out" at bounding box center [530, 98] width 18 height 22
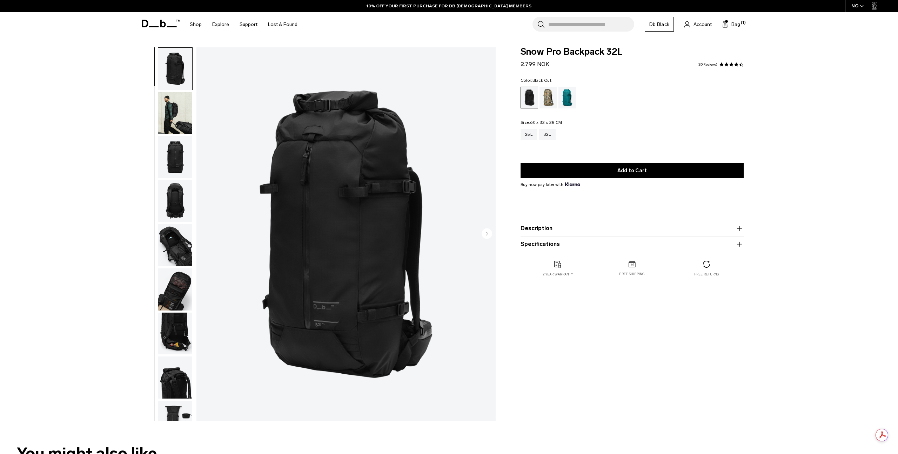
click at [171, 252] on img "button" at bounding box center [175, 245] width 34 height 42
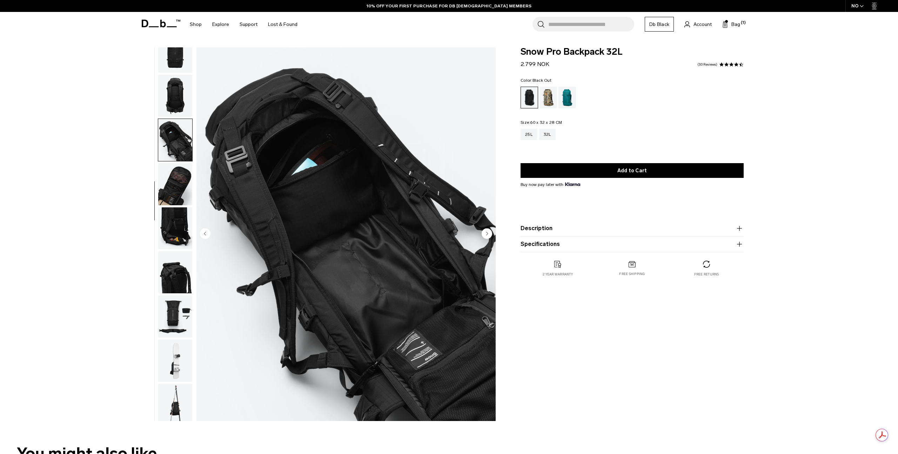
scroll to position [111, 0]
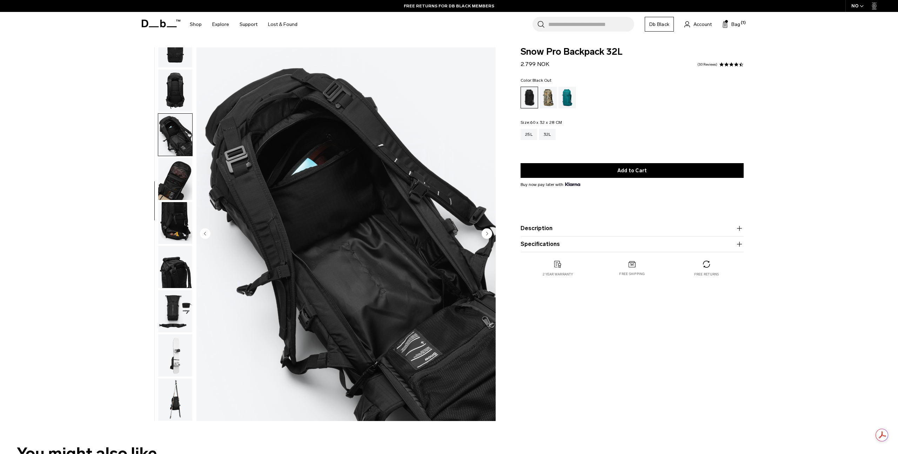
click at [348, 253] on img "5 / 11" at bounding box center [346, 234] width 299 height 374
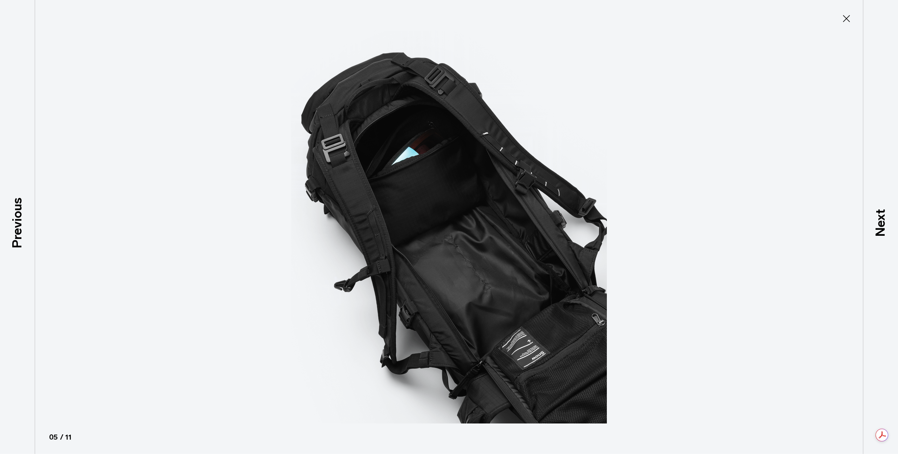
type button "Close"
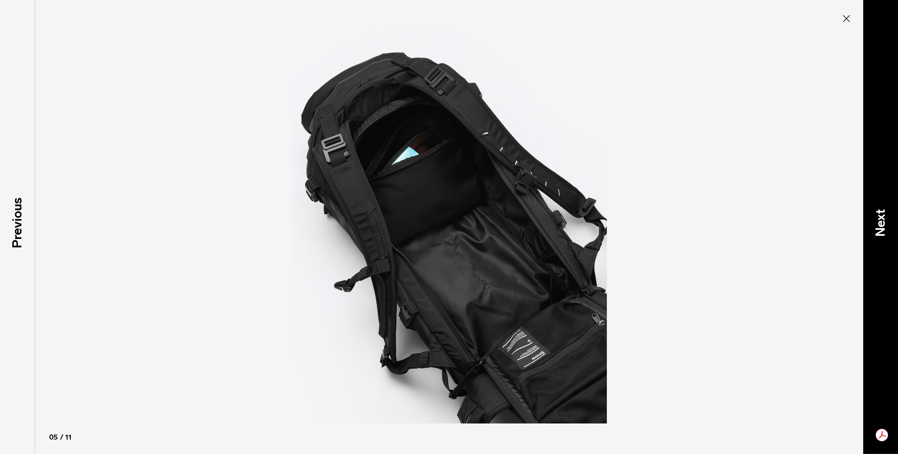
click at [880, 221] on p "Next" at bounding box center [880, 223] width 19 height 28
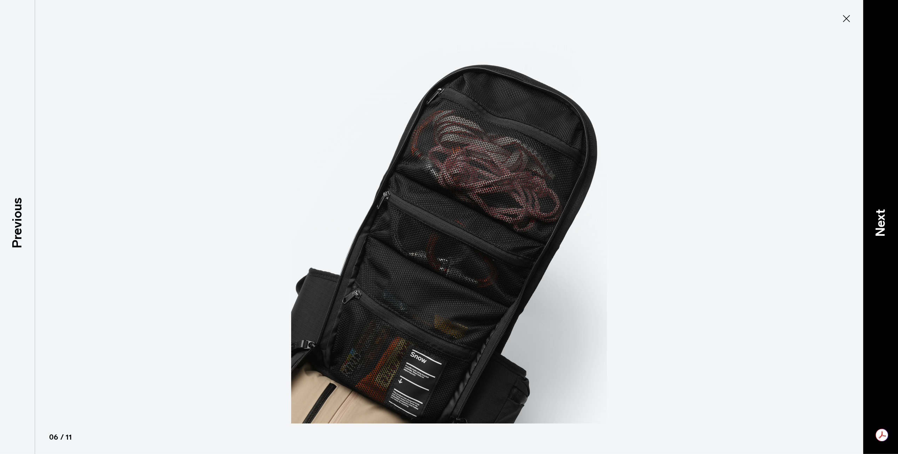
click at [880, 221] on p "Next" at bounding box center [880, 223] width 19 height 28
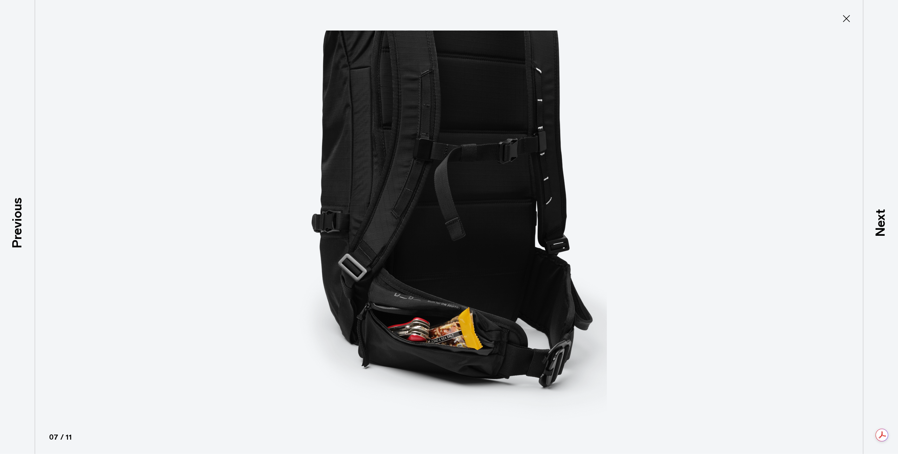
click at [845, 20] on icon at bounding box center [846, 18] width 7 height 7
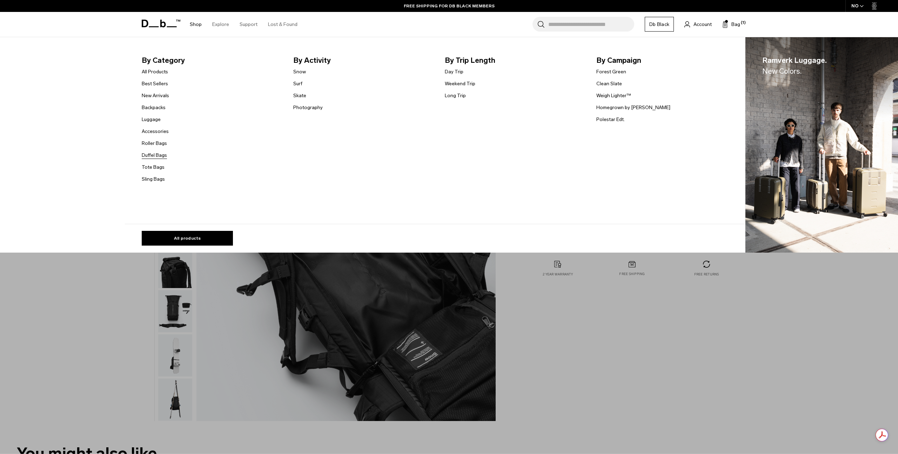
click at [156, 154] on link "Duffel Bags" at bounding box center [154, 155] width 25 height 7
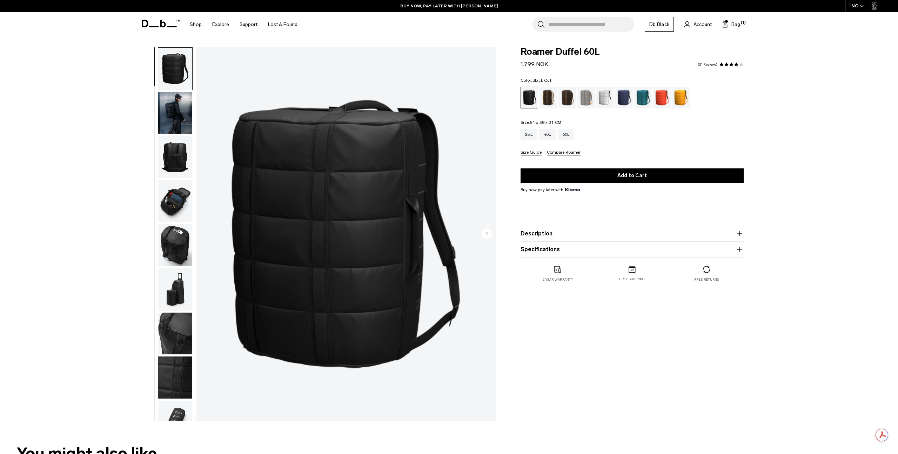
click at [173, 158] on img "button" at bounding box center [175, 157] width 34 height 42
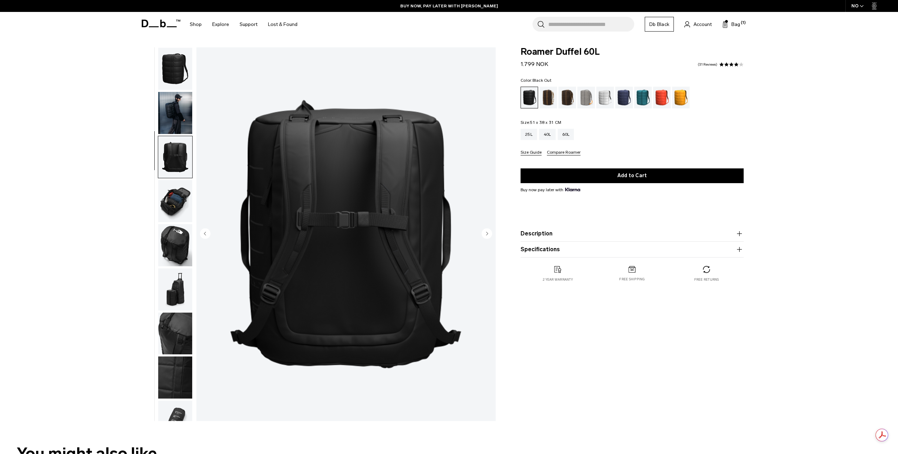
scroll to position [22, 0]
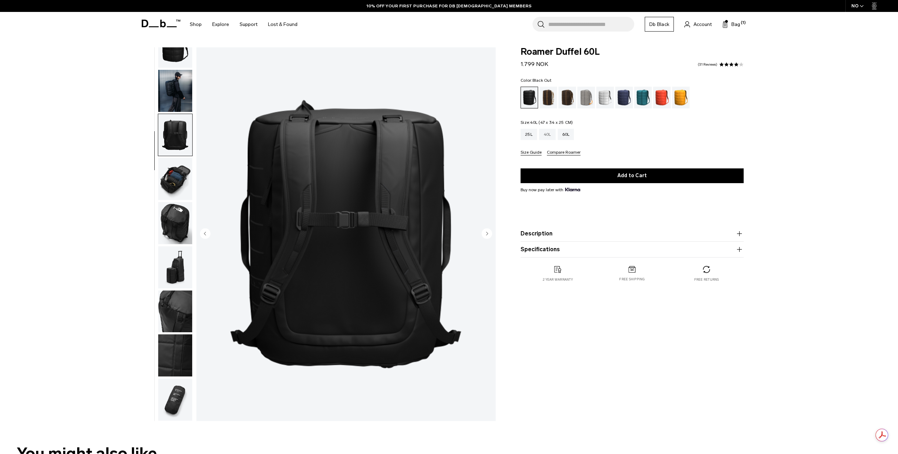
click at [549, 134] on div "40L" at bounding box center [547, 134] width 16 height 11
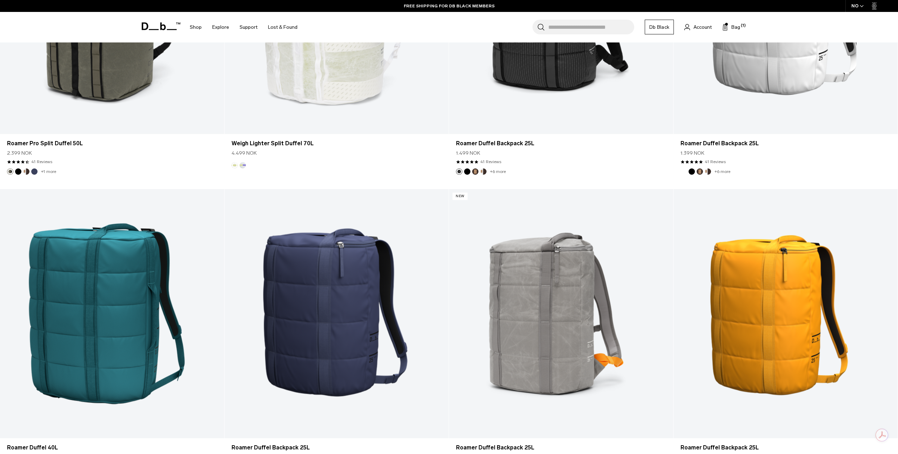
scroll to position [1887, 0]
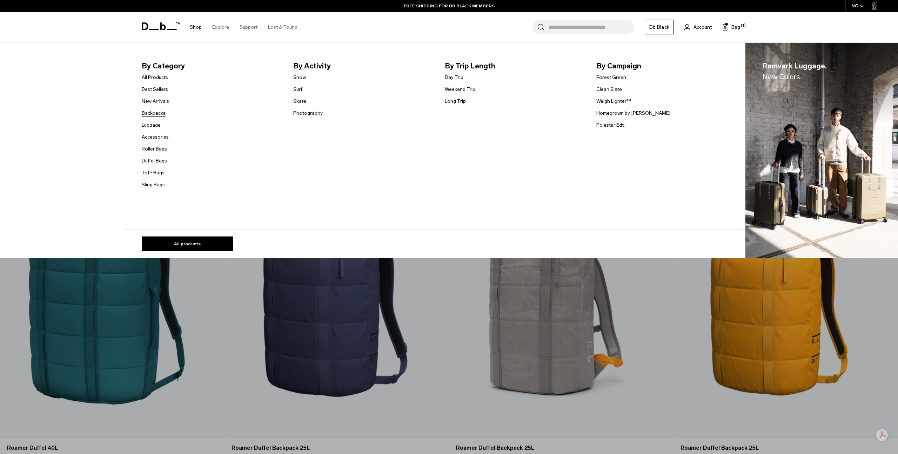
click at [149, 114] on link "Backpacks" at bounding box center [154, 112] width 24 height 7
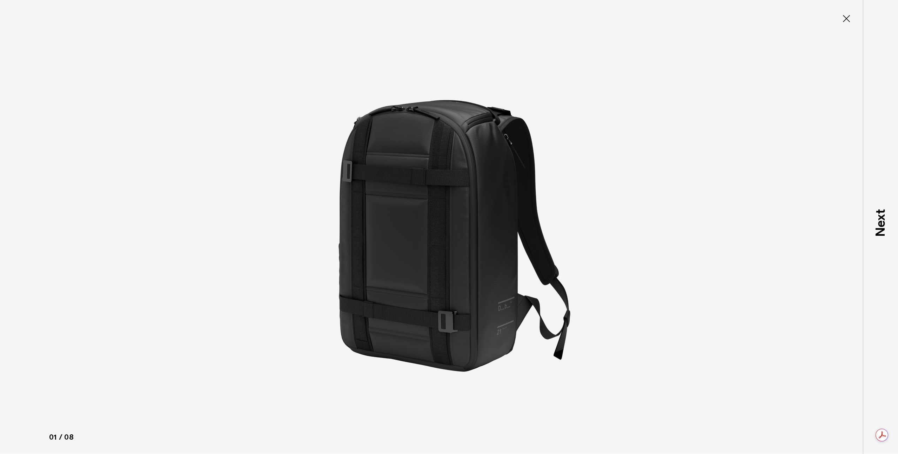
type button "Close"
click at [847, 18] on icon at bounding box center [846, 18] width 7 height 7
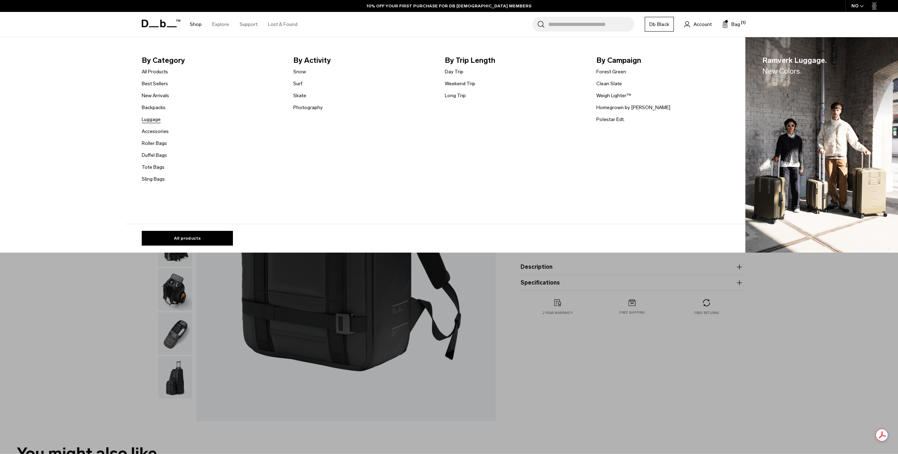
click at [151, 120] on link "Luggage" at bounding box center [151, 119] width 19 height 7
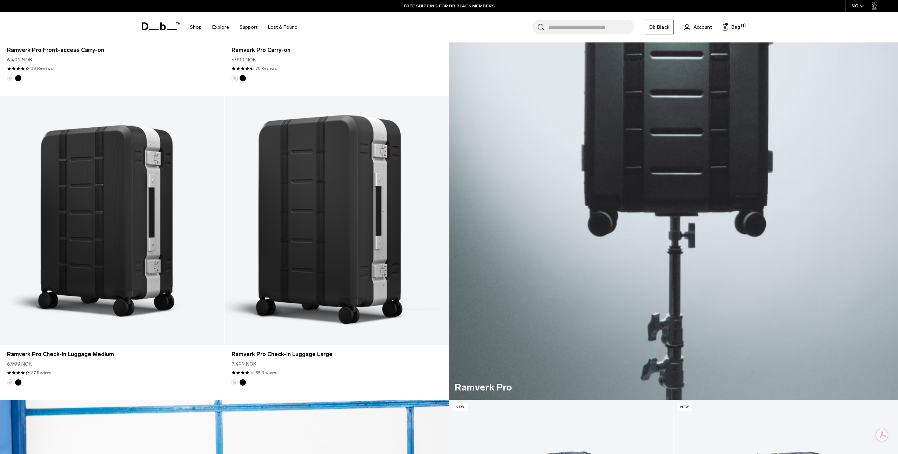
scroll to position [478, 0]
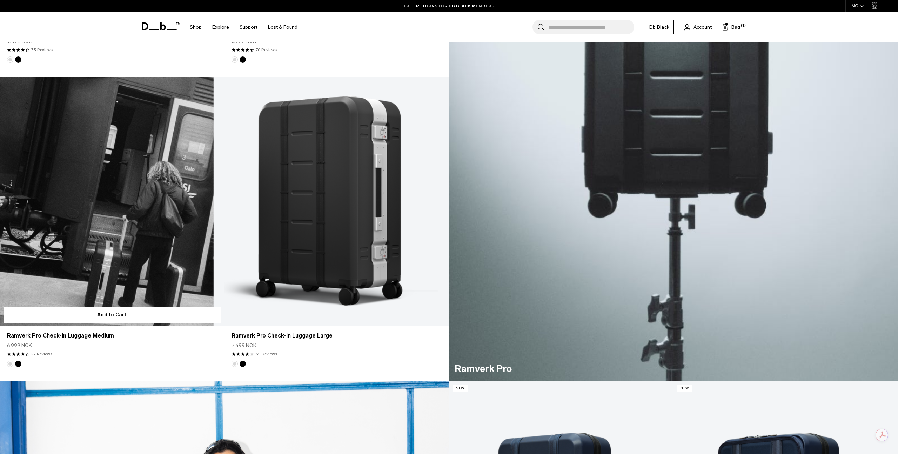
click at [119, 229] on link "Ramverk Pro Check-in Luggage Medium" at bounding box center [112, 201] width 224 height 249
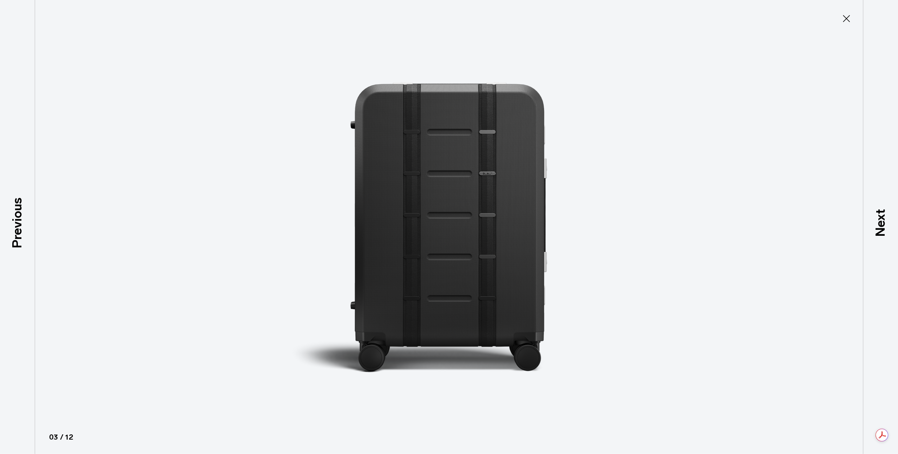
click at [883, 222] on p "Next" at bounding box center [880, 223] width 19 height 28
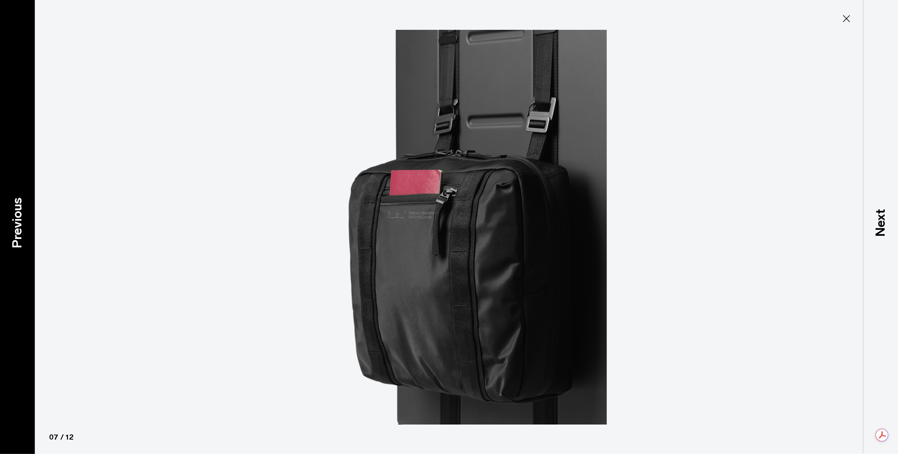
click at [20, 226] on p "Previous" at bounding box center [17, 222] width 19 height 51
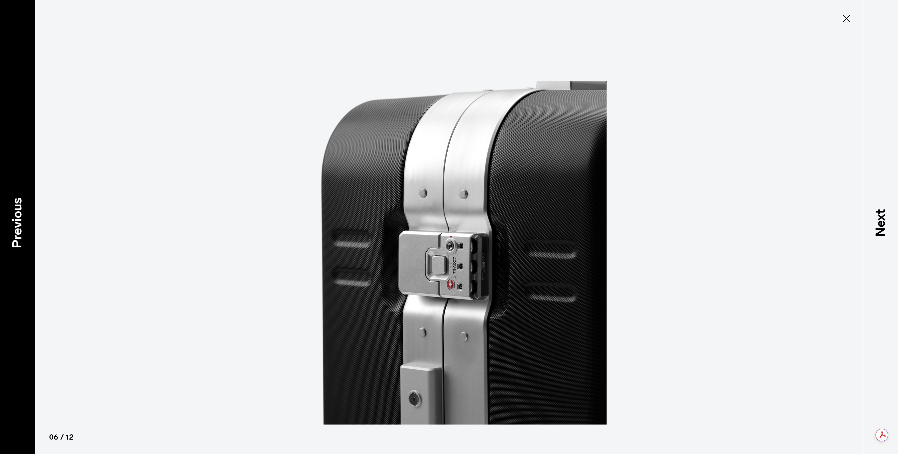
click at [20, 226] on p "Previous" at bounding box center [17, 222] width 19 height 51
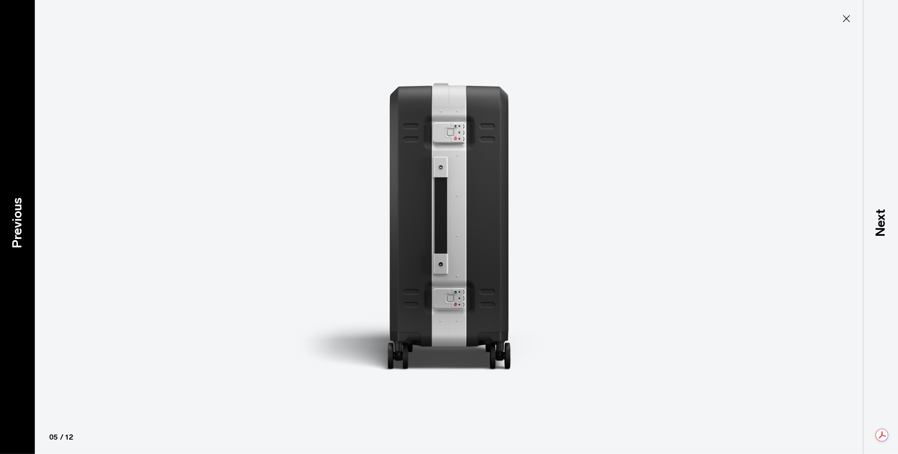
click at [20, 226] on p "Previous" at bounding box center [17, 222] width 19 height 51
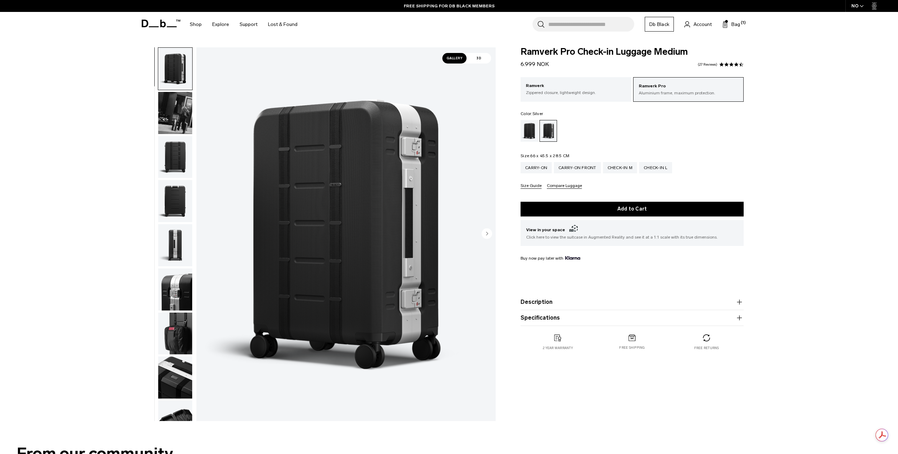
click at [380, 294] on img "1 / 12" at bounding box center [346, 234] width 299 height 374
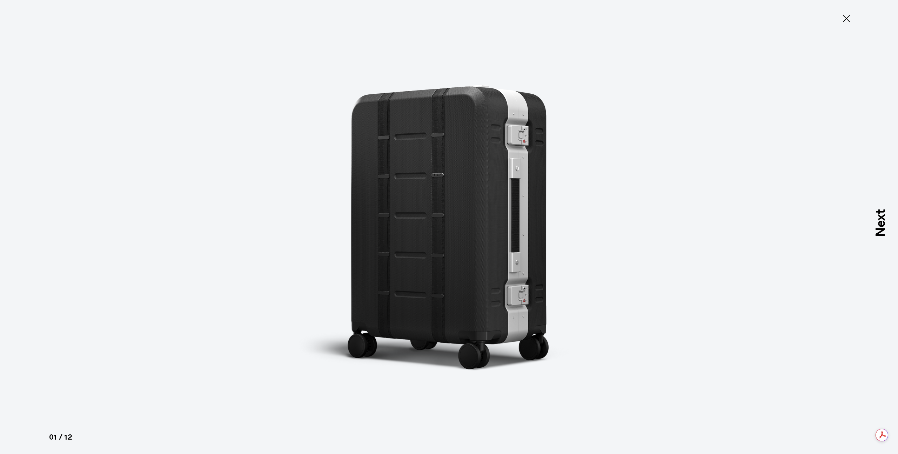
type button "Close"
click at [846, 16] on icon at bounding box center [846, 18] width 11 height 11
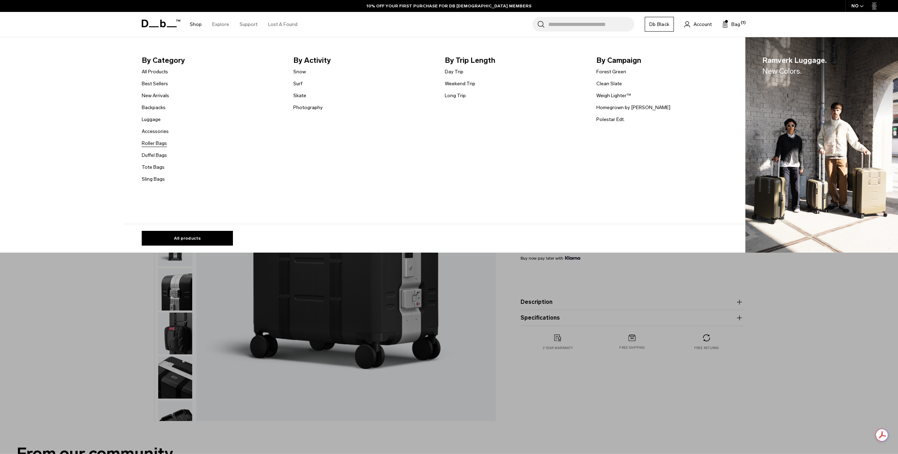
click at [156, 144] on link "Roller Bags" at bounding box center [154, 143] width 25 height 7
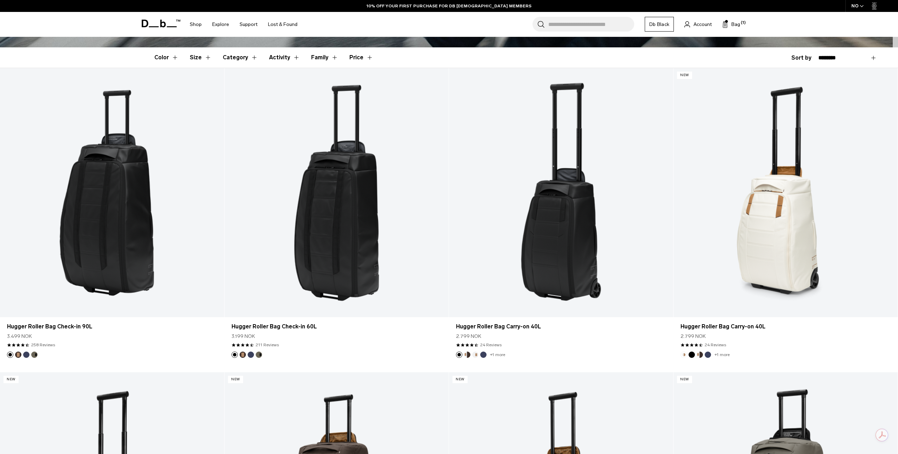
scroll to position [202, 0]
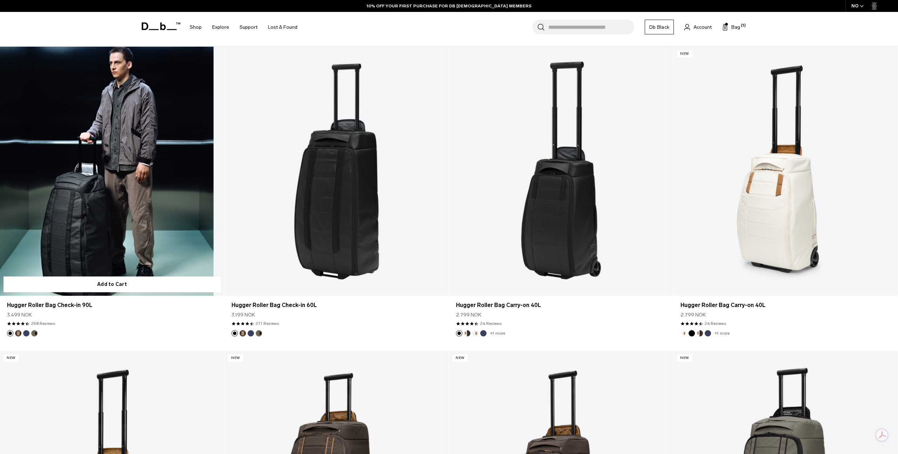
click at [107, 191] on link "Hugger Roller Bag Check-in 90L" at bounding box center [112, 171] width 224 height 249
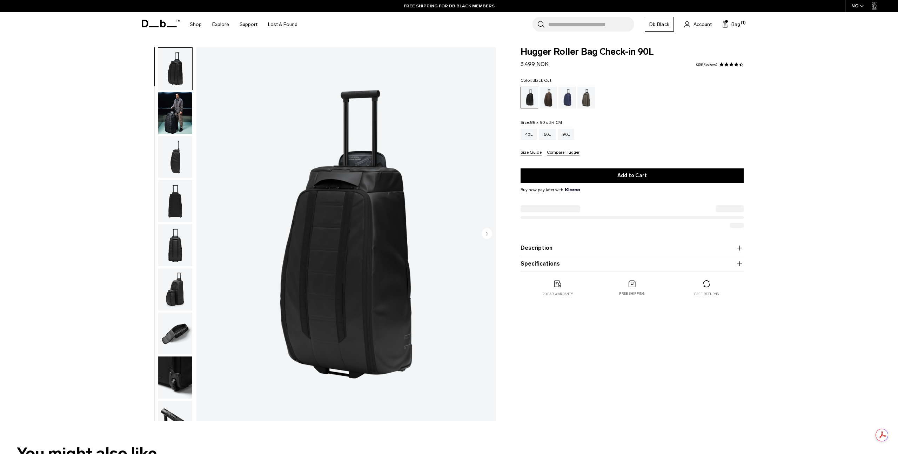
click at [179, 155] on img "button" at bounding box center [175, 157] width 34 height 42
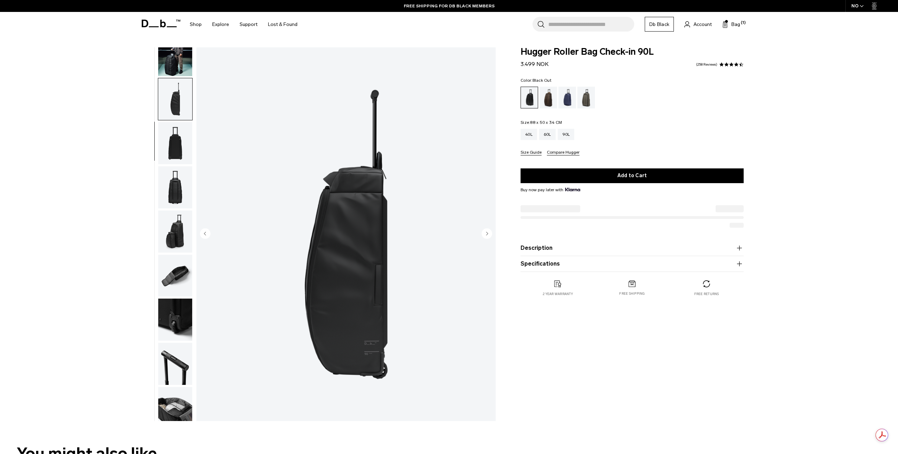
scroll to position [66, 0]
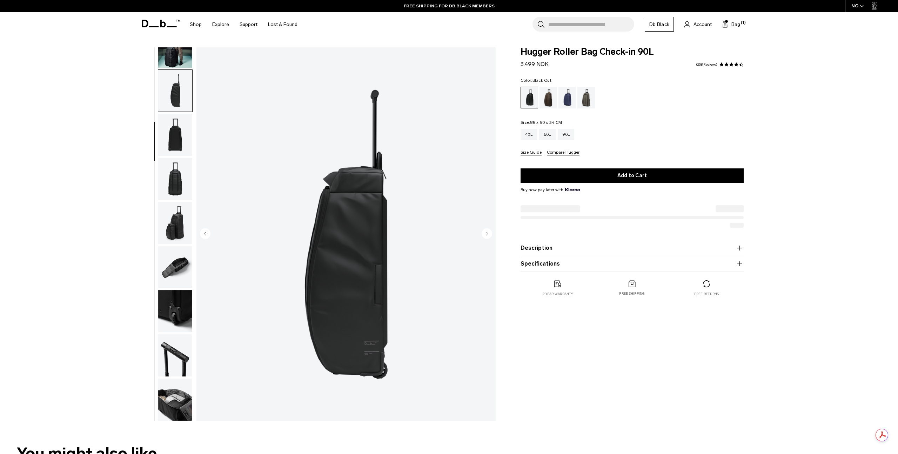
click at [173, 138] on img "button" at bounding box center [175, 135] width 34 height 42
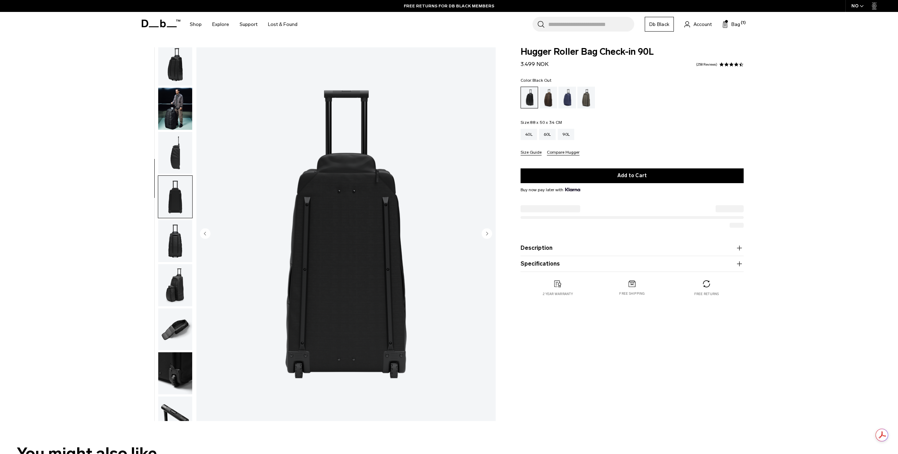
scroll to position [0, 0]
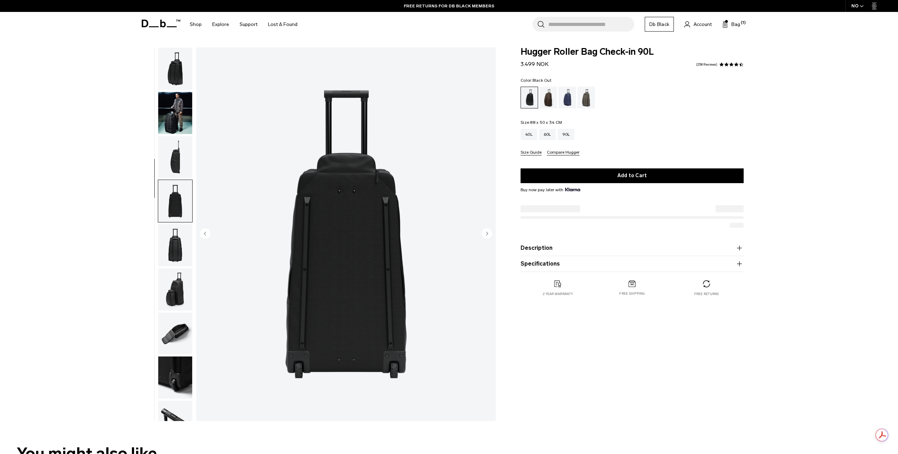
click at [175, 69] on img "button" at bounding box center [175, 69] width 34 height 42
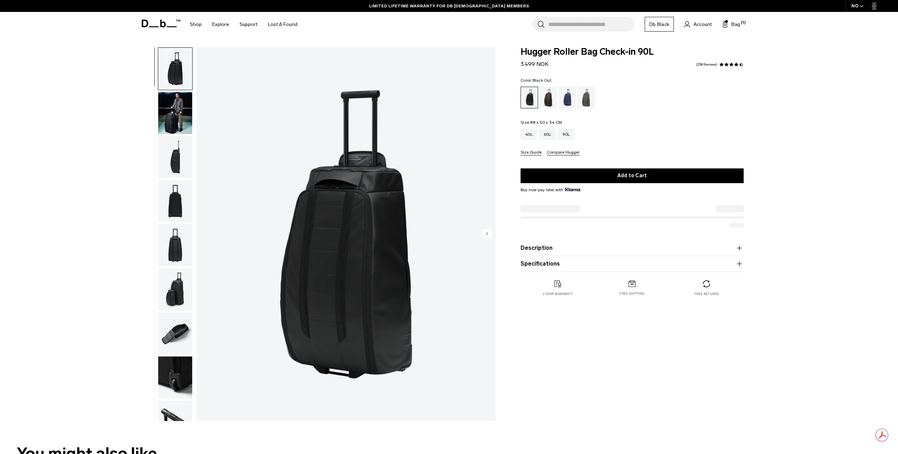
click at [173, 217] on img "button" at bounding box center [175, 201] width 34 height 42
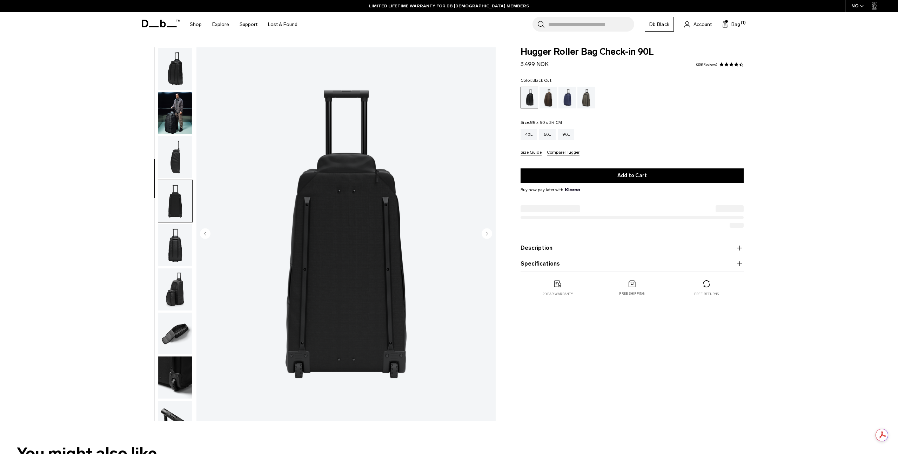
scroll to position [66, 0]
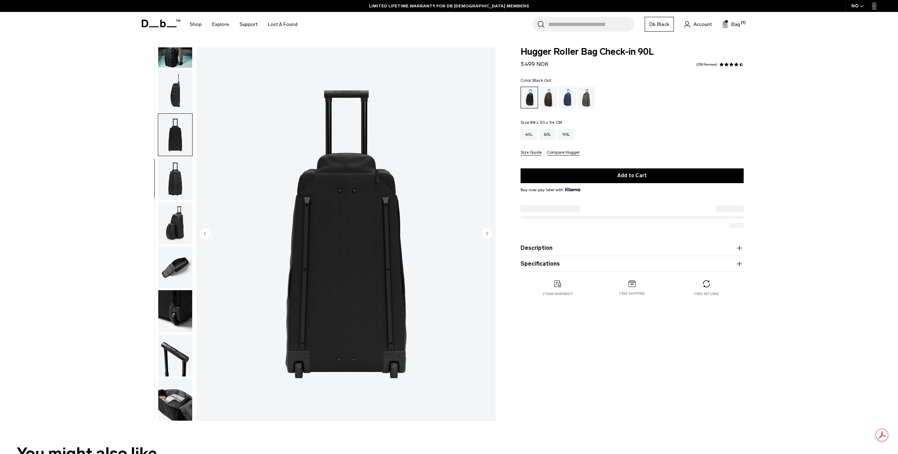
click at [353, 235] on img "4 / 10" at bounding box center [346, 234] width 299 height 374
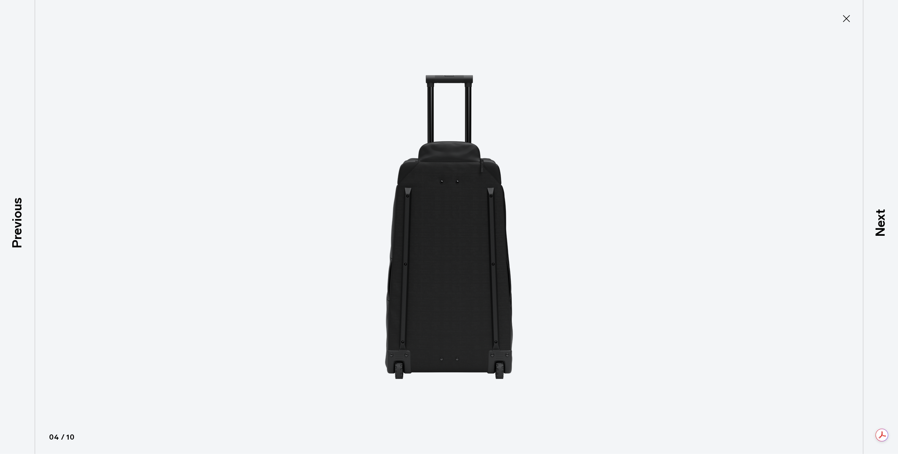
type button "Close"
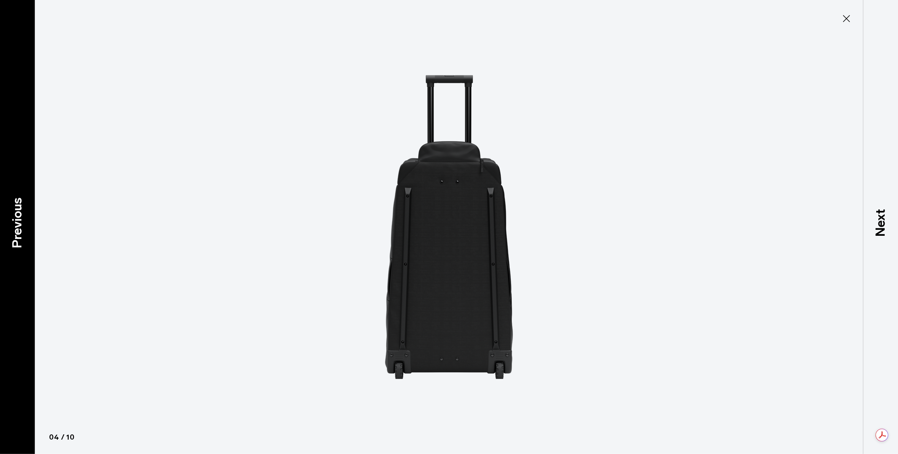
click at [12, 226] on p "Previous" at bounding box center [17, 222] width 19 height 51
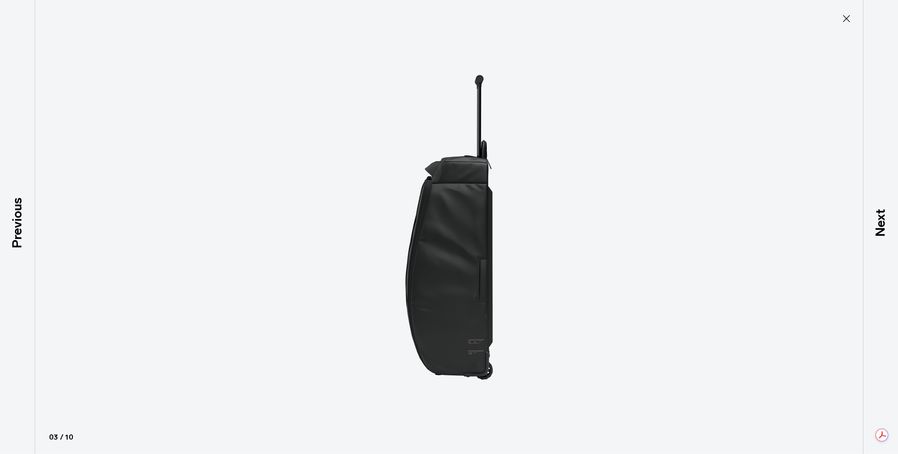
click at [846, 19] on icon at bounding box center [846, 18] width 11 height 11
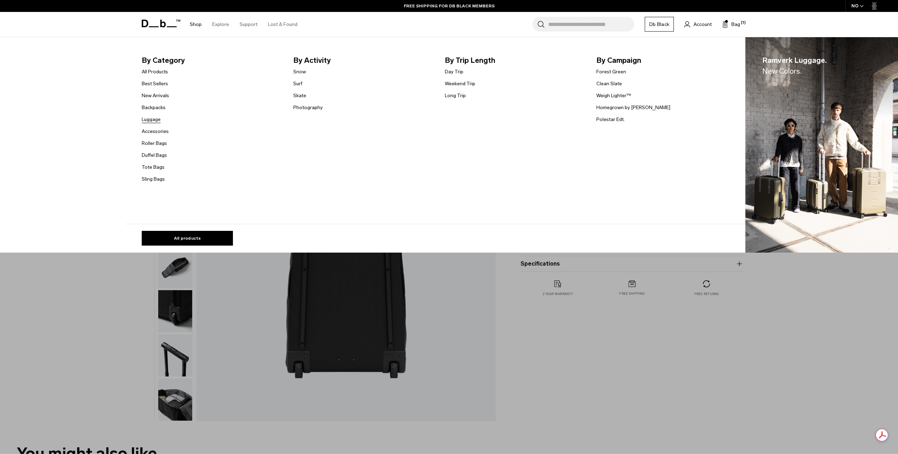
click at [156, 118] on link "Luggage" at bounding box center [151, 119] width 19 height 7
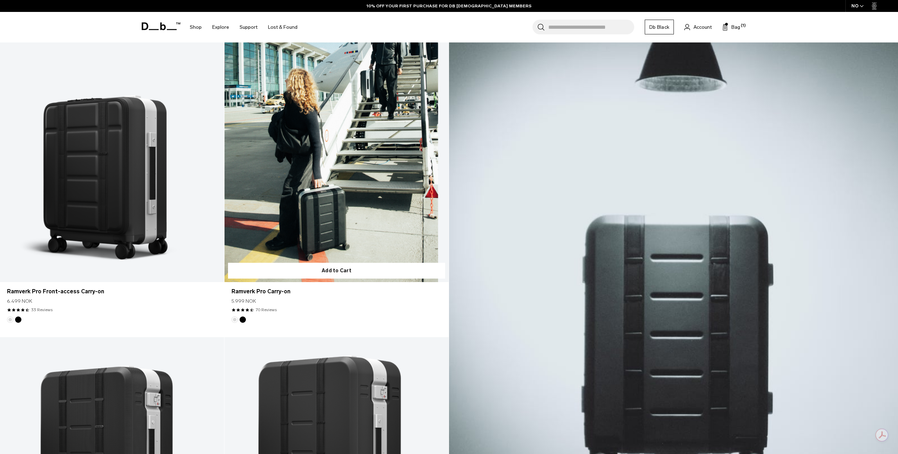
click at [351, 192] on link "Ramverk Pro Carry-on" at bounding box center [337, 157] width 224 height 249
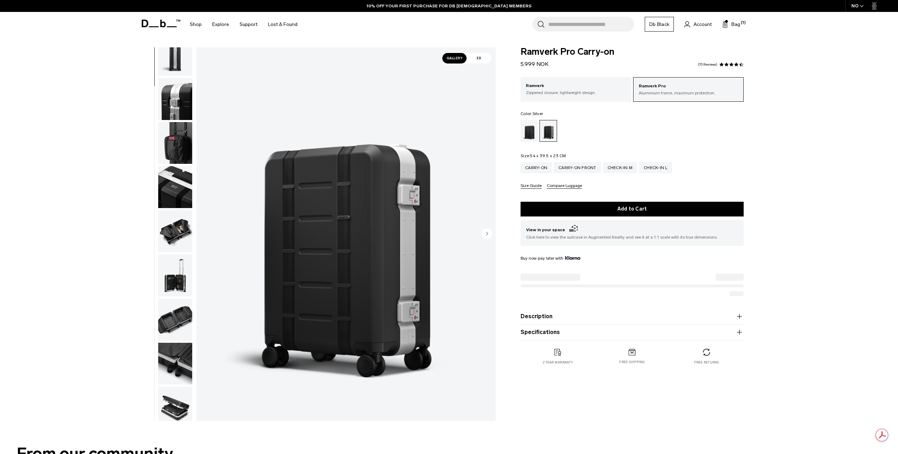
scroll to position [243, 0]
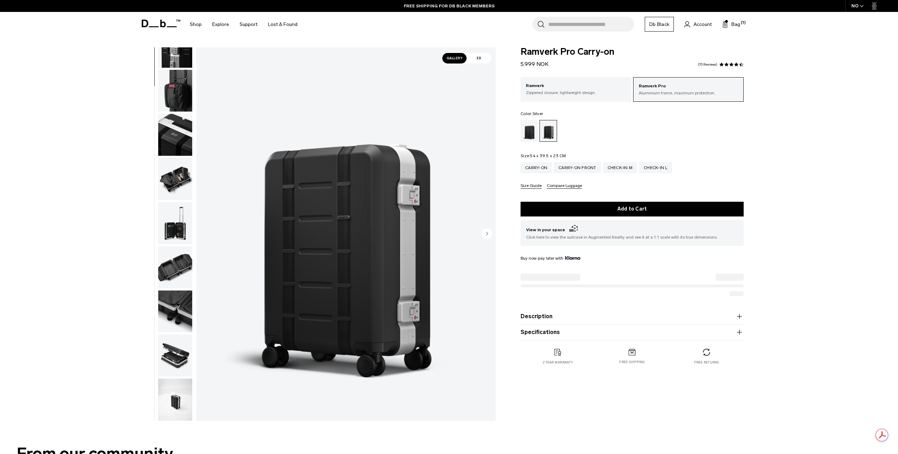
click at [175, 219] on img "button" at bounding box center [175, 223] width 34 height 42
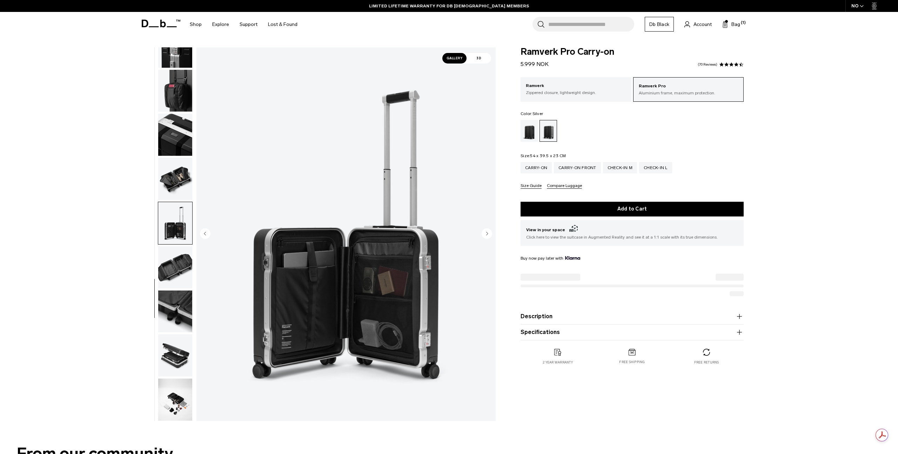
click at [386, 249] on img "10 / 14" at bounding box center [346, 234] width 299 height 374
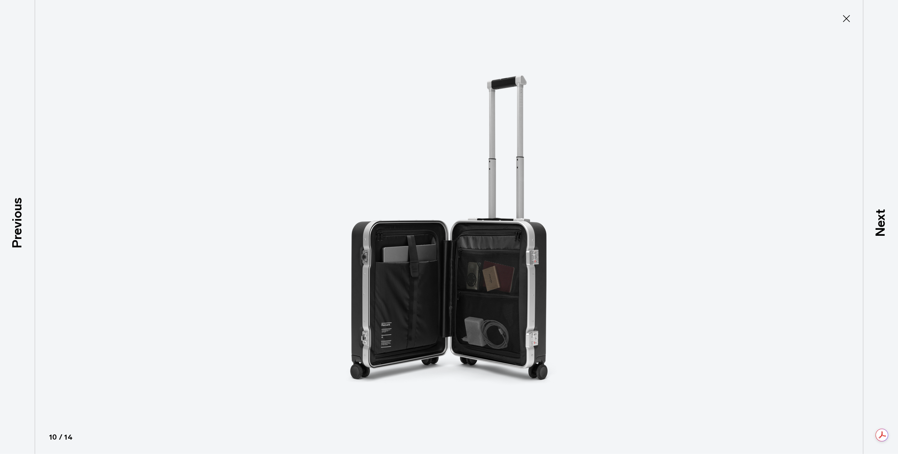
type button "Close"
click at [846, 17] on icon at bounding box center [846, 18] width 11 height 11
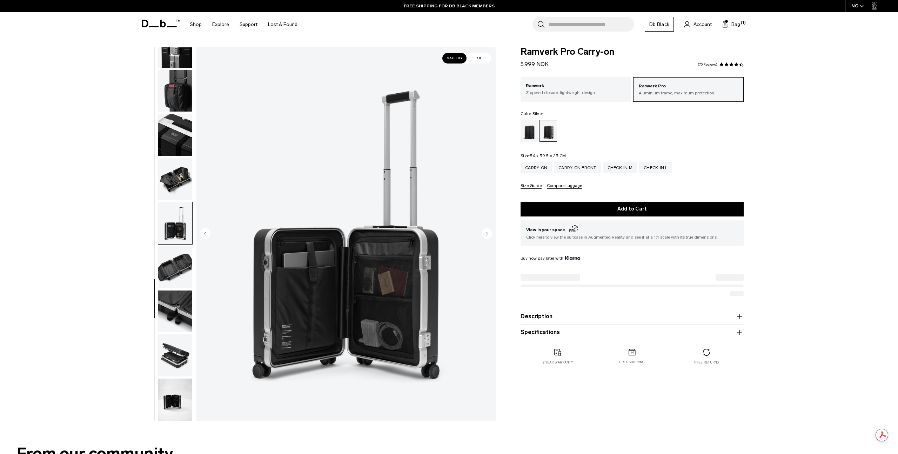
click at [93, 311] on div "**********" at bounding box center [449, 235] width 898 height 377
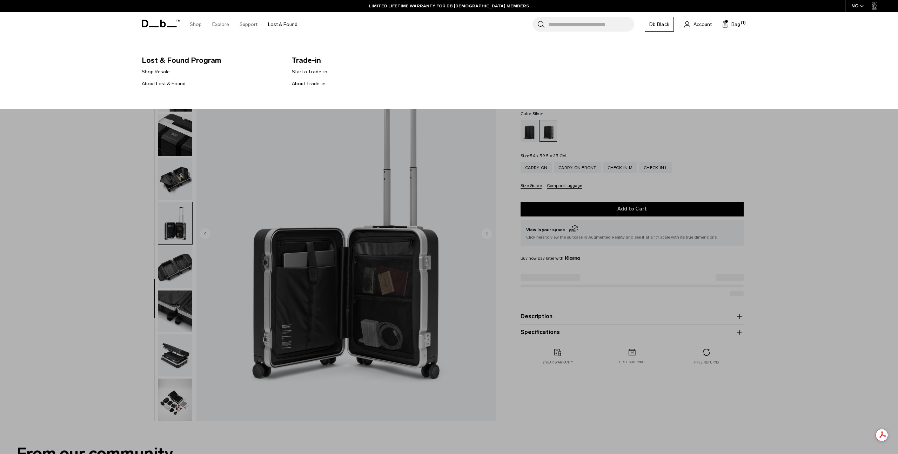
click at [274, 25] on link "Lost & Found" at bounding box center [282, 24] width 29 height 25
